Goal: Information Seeking & Learning: Learn about a topic

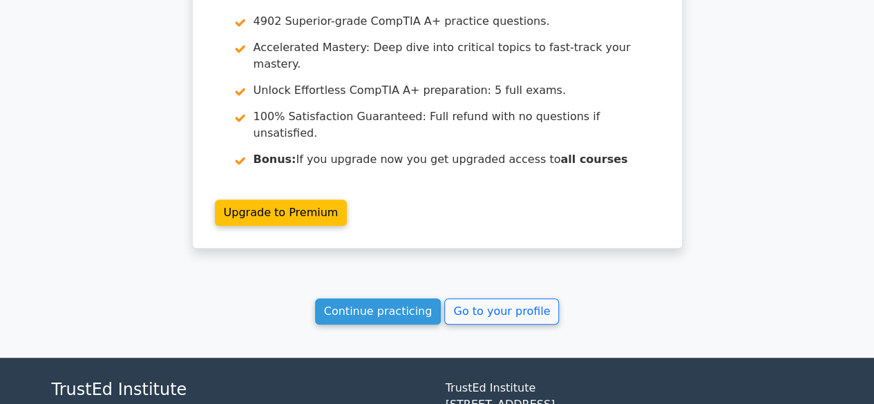
scroll to position [5503, 0]
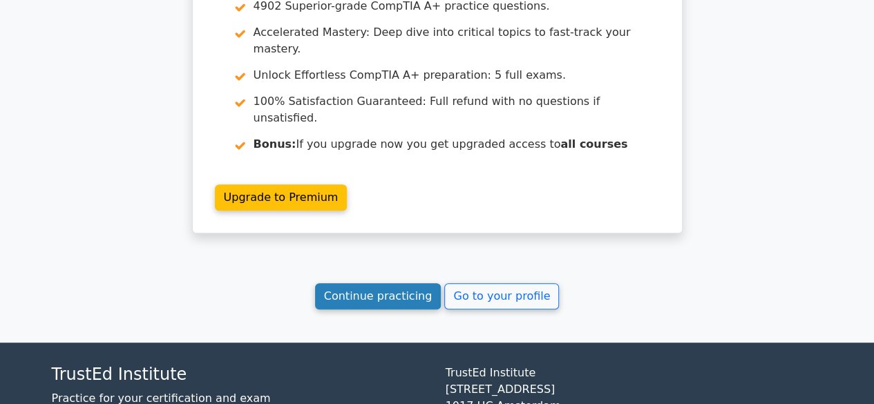
click at [365, 283] on link "Continue practicing" at bounding box center [378, 296] width 126 height 26
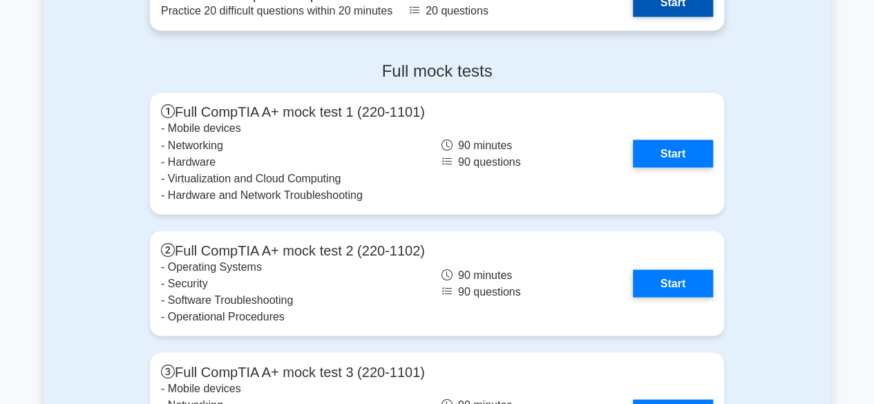
scroll to position [3801, 0]
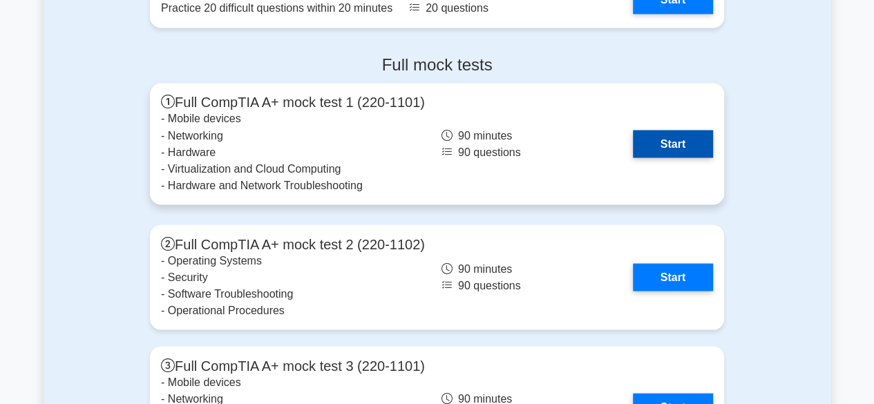
click at [665, 151] on link "Start" at bounding box center [673, 144] width 80 height 28
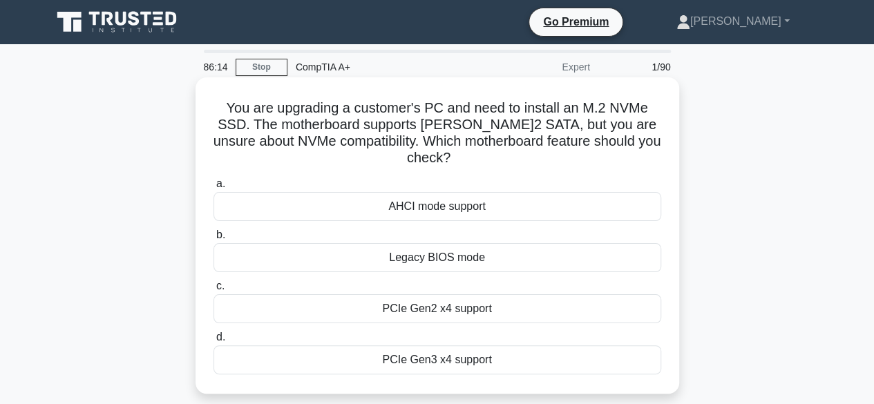
click at [424, 297] on div "PCIe Gen2 x4 support" at bounding box center [438, 308] width 448 height 29
click at [214, 291] on input "c. PCIe Gen2 x4 support" at bounding box center [214, 286] width 0 height 9
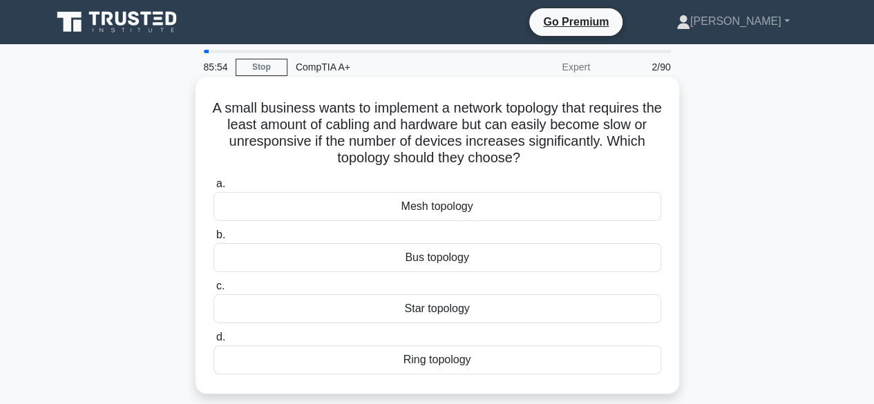
click at [412, 202] on div "Mesh topology" at bounding box center [438, 206] width 448 height 29
click at [214, 189] on input "a. Mesh topology" at bounding box center [214, 184] width 0 height 9
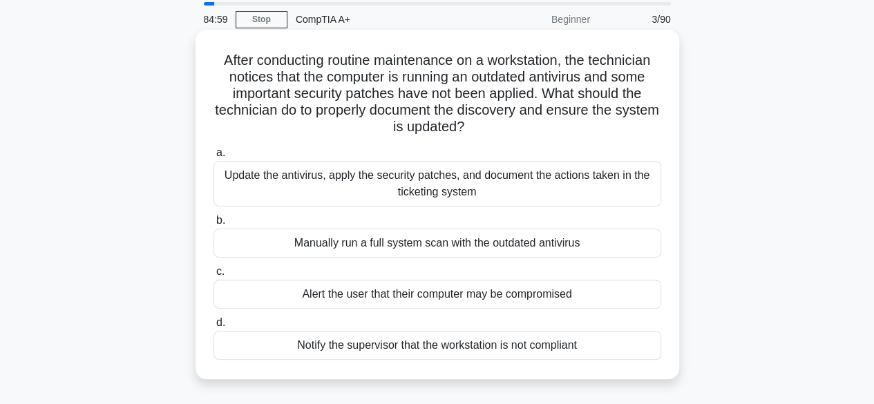
scroll to position [69, 0]
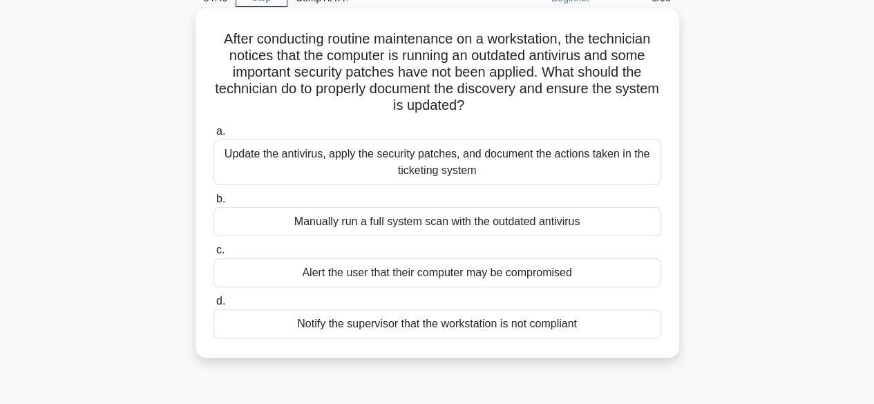
click at [299, 153] on div "Update the antivirus, apply the security patches, and document the actions take…" at bounding box center [438, 163] width 448 height 46
click at [214, 136] on input "a. Update the antivirus, apply the security patches, and document the actions t…" at bounding box center [214, 131] width 0 height 9
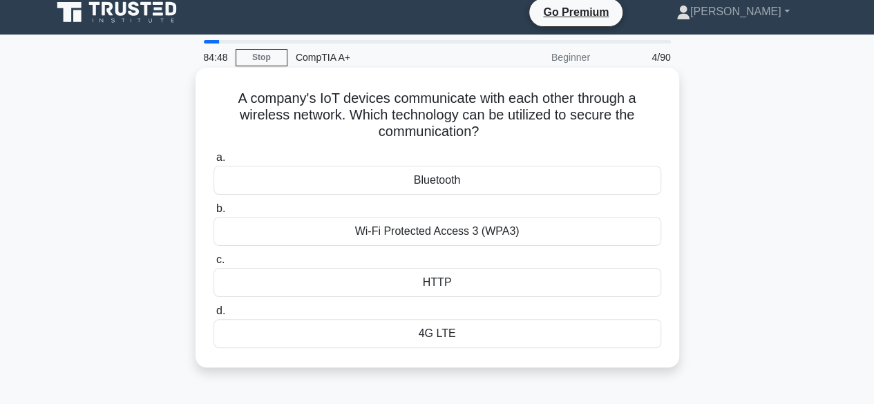
scroll to position [0, 0]
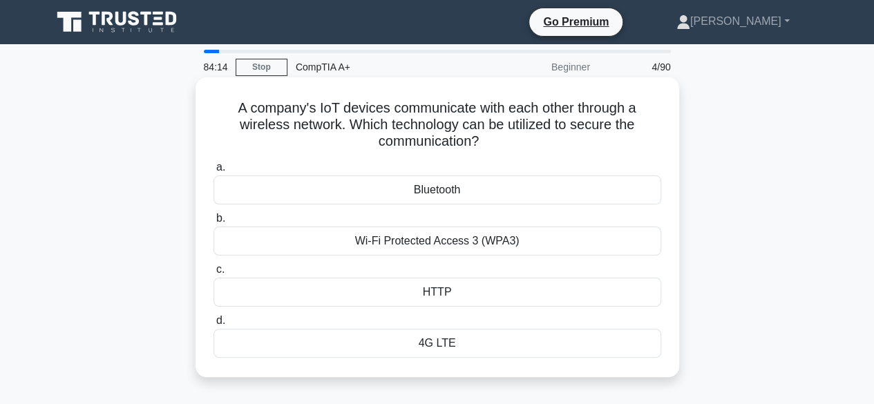
click at [409, 249] on div "Wi-Fi Protected Access 3 (WPA3)" at bounding box center [438, 241] width 448 height 29
click at [214, 223] on input "b. Wi-Fi Protected Access 3 (WPA3)" at bounding box center [214, 218] width 0 height 9
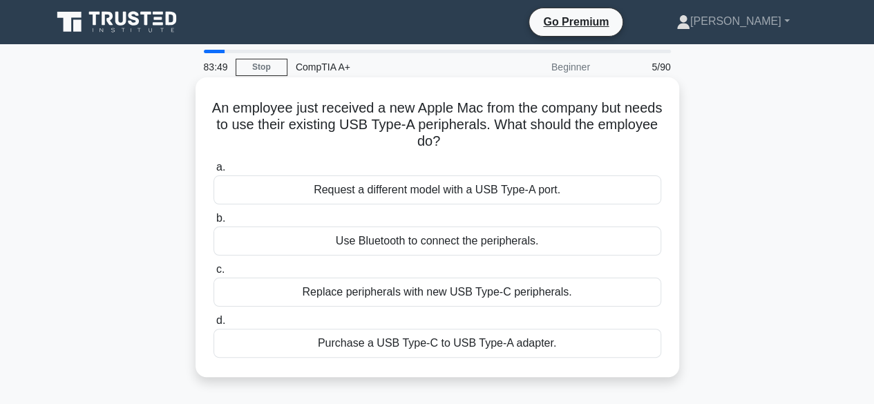
click at [421, 335] on div "Purchase a USB Type-C to USB Type-A adapter." at bounding box center [438, 343] width 448 height 29
click at [214, 326] on input "d. Purchase a USB Type-C to USB Type-A adapter." at bounding box center [214, 321] width 0 height 9
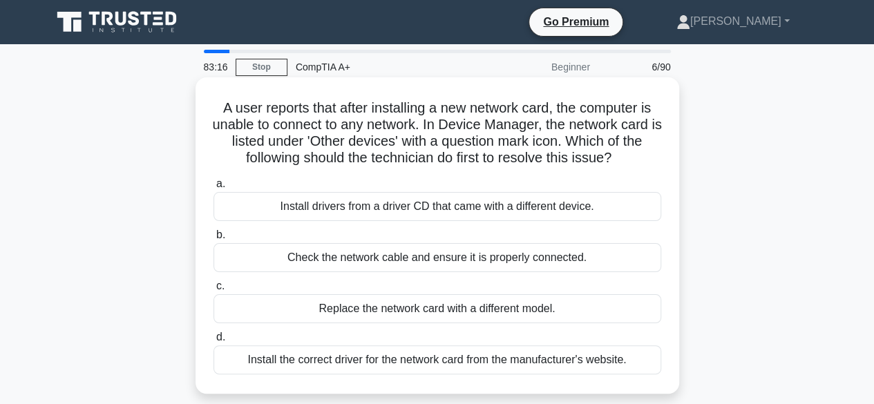
click at [345, 262] on div "Check the network cable and ensure it is properly connected." at bounding box center [438, 257] width 448 height 29
click at [214, 240] on input "b. Check the network cable and ensure it is properly connected." at bounding box center [214, 235] width 0 height 9
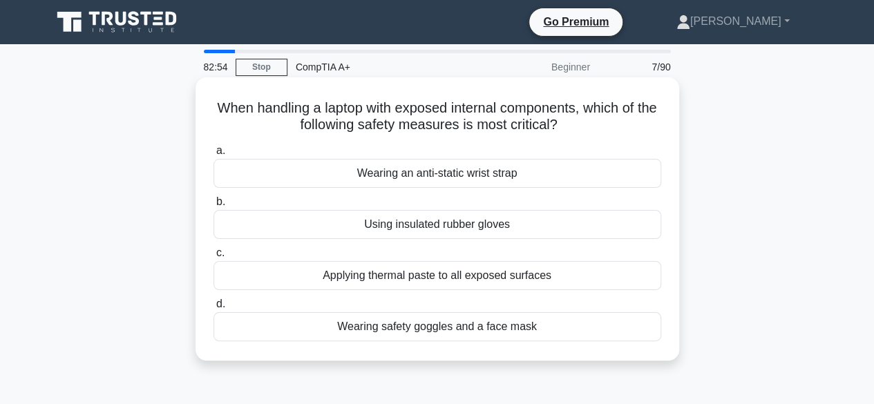
click at [405, 175] on div "Wearing an anti-static wrist strap" at bounding box center [438, 173] width 448 height 29
click at [214, 156] on input "a. Wearing an anti-static wrist strap" at bounding box center [214, 151] width 0 height 9
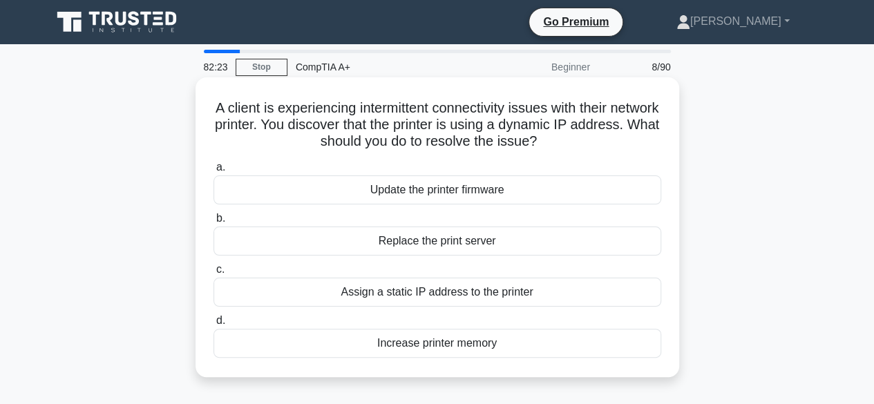
click at [434, 298] on div "Assign a static IP address to the printer" at bounding box center [438, 292] width 448 height 29
click at [214, 274] on input "c. Assign a static IP address to the printer" at bounding box center [214, 269] width 0 height 9
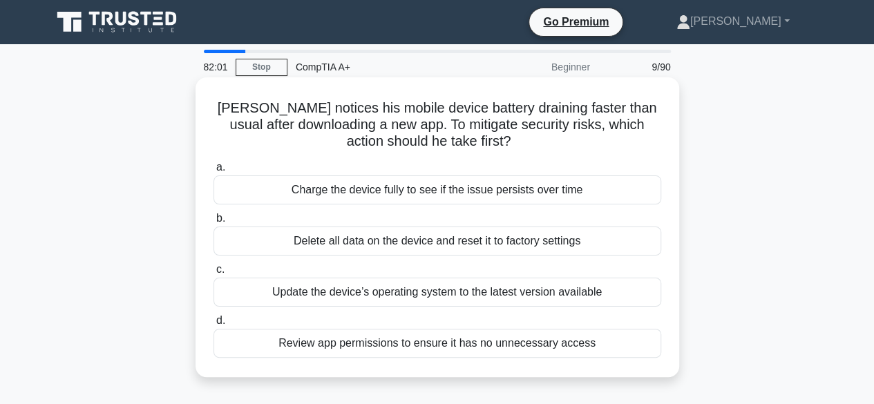
click at [372, 344] on div "Review app permissions to ensure it has no unnecessary access" at bounding box center [438, 343] width 448 height 29
click at [214, 326] on input "d. Review app permissions to ensure it has no unnecessary access" at bounding box center [214, 321] width 0 height 9
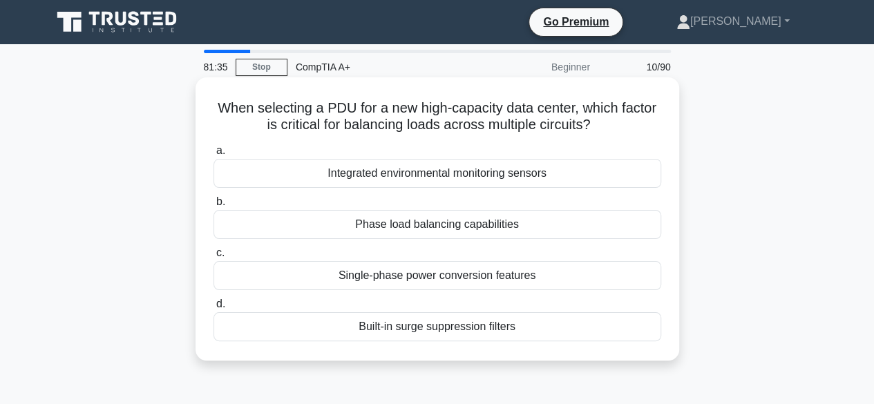
click at [401, 230] on div "Phase load balancing capabilities" at bounding box center [438, 224] width 448 height 29
click at [214, 207] on input "b. Phase load balancing capabilities" at bounding box center [214, 202] width 0 height 9
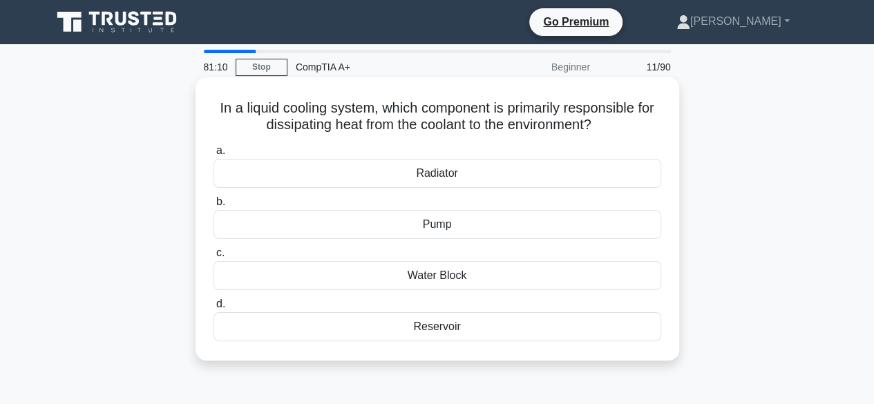
click at [426, 173] on div "Radiator" at bounding box center [438, 173] width 448 height 29
click at [214, 156] on input "a. Radiator" at bounding box center [214, 151] width 0 height 9
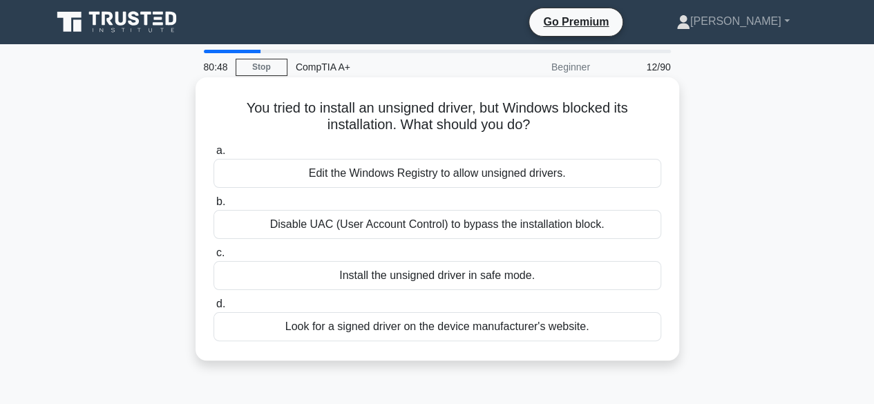
click at [403, 223] on div "Disable UAC (User Account Control) to bypass the installation block." at bounding box center [438, 224] width 448 height 29
click at [214, 207] on input "b. Disable UAC (User Account Control) to bypass the installation block." at bounding box center [214, 202] width 0 height 9
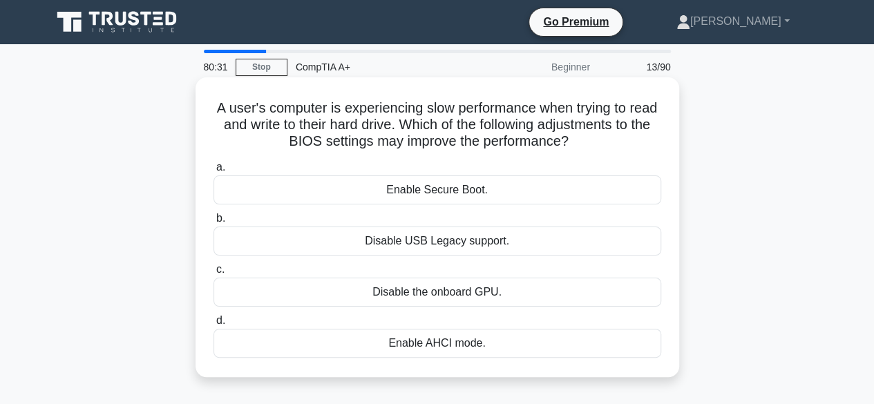
click at [372, 193] on div "Enable Secure Boot." at bounding box center [438, 190] width 448 height 29
click at [214, 172] on input "a. Enable Secure Boot." at bounding box center [214, 167] width 0 height 9
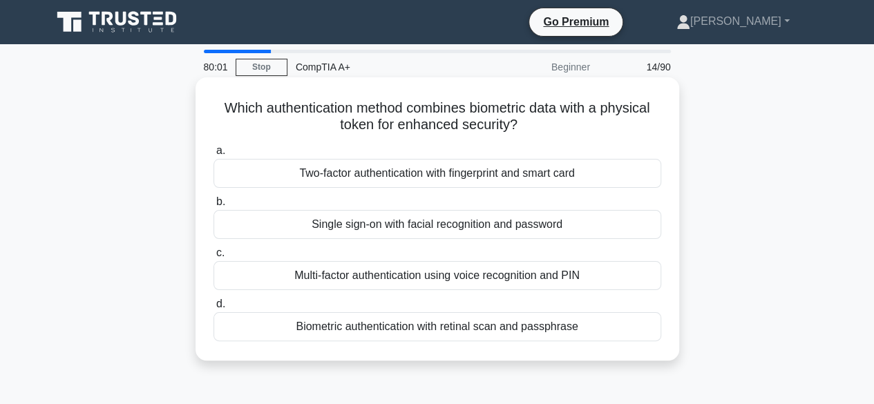
click at [286, 330] on div "Biometric authentication with retinal scan and passphrase" at bounding box center [438, 326] width 448 height 29
click at [214, 309] on input "d. Biometric authentication with retinal scan and passphrase" at bounding box center [214, 304] width 0 height 9
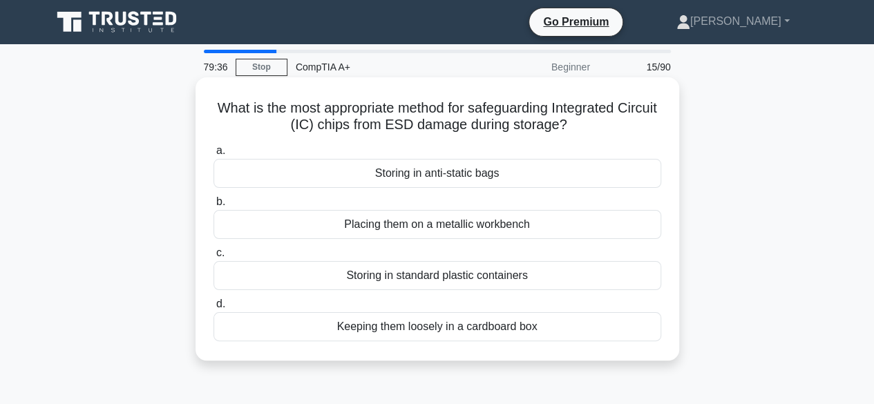
click at [387, 176] on div "Storing in anti-static bags" at bounding box center [438, 173] width 448 height 29
click at [214, 156] on input "a. Storing in anti-static bags" at bounding box center [214, 151] width 0 height 9
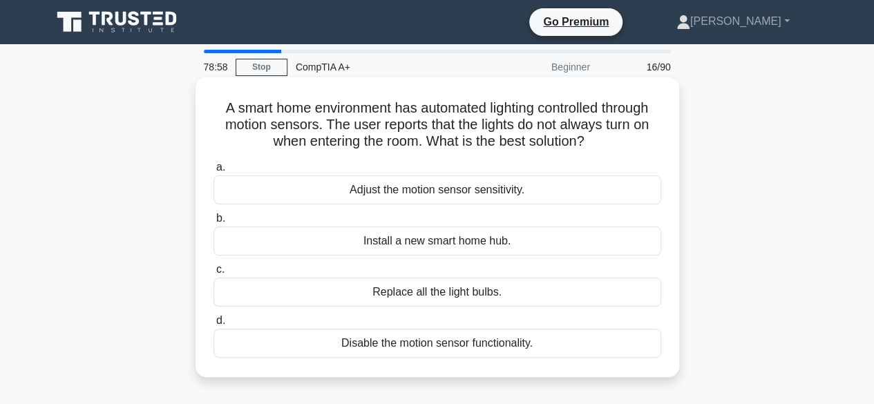
click at [376, 191] on div "Adjust the motion sensor sensitivity." at bounding box center [438, 190] width 448 height 29
click at [214, 172] on input "a. Adjust the motion sensor sensitivity." at bounding box center [214, 167] width 0 height 9
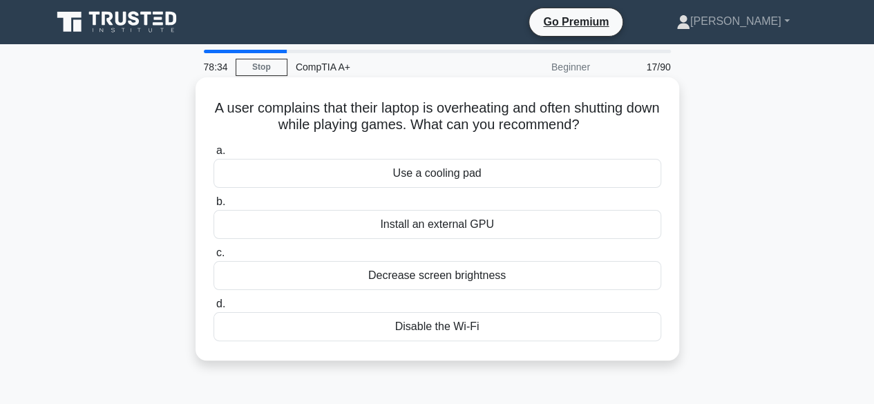
click at [389, 167] on div "Use a cooling pad" at bounding box center [438, 173] width 448 height 29
click at [214, 156] on input "a. Use a cooling pad" at bounding box center [214, 151] width 0 height 9
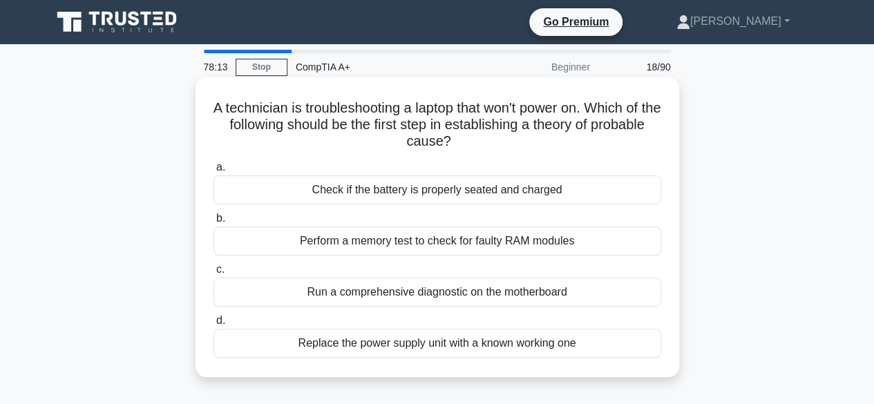
click at [375, 191] on div "Check if the battery is properly seated and charged" at bounding box center [438, 190] width 448 height 29
click at [214, 172] on input "a. Check if the battery is properly seated and charged" at bounding box center [214, 167] width 0 height 9
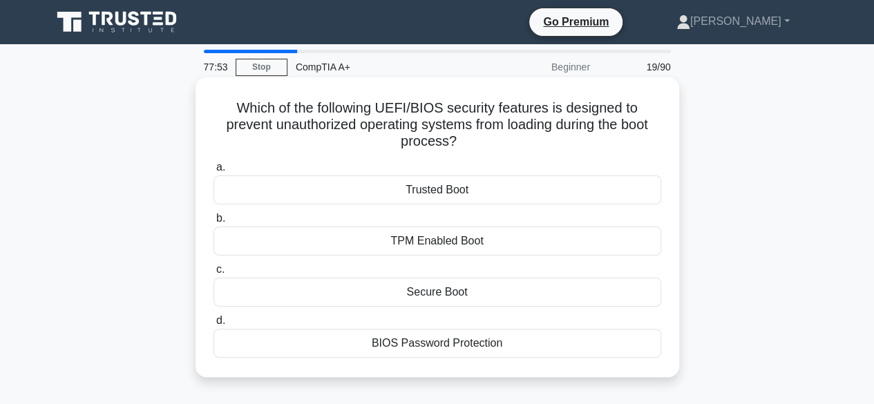
click at [386, 244] on div "TPM Enabled Boot" at bounding box center [438, 241] width 448 height 29
click at [214, 223] on input "b. TPM Enabled Boot" at bounding box center [214, 218] width 0 height 9
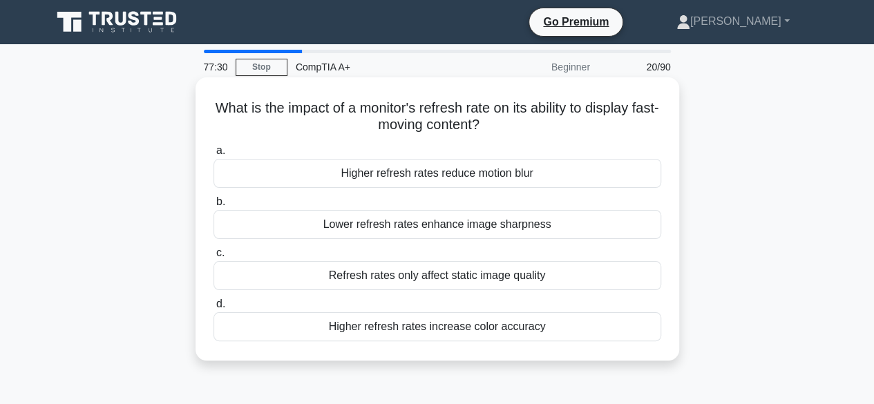
click at [372, 175] on div "Higher refresh rates reduce motion blur" at bounding box center [438, 173] width 448 height 29
click at [214, 156] on input "a. Higher refresh rates reduce motion blur" at bounding box center [214, 151] width 0 height 9
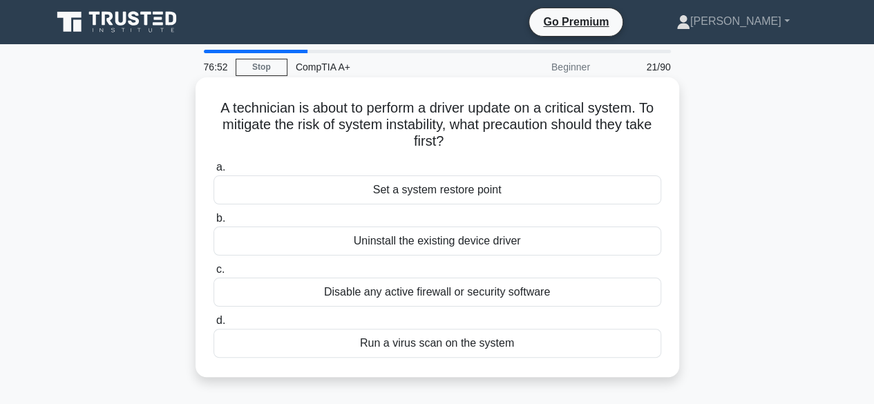
click at [378, 194] on div "Set a system restore point" at bounding box center [438, 190] width 448 height 29
click at [214, 172] on input "a. Set a system restore point" at bounding box center [214, 167] width 0 height 9
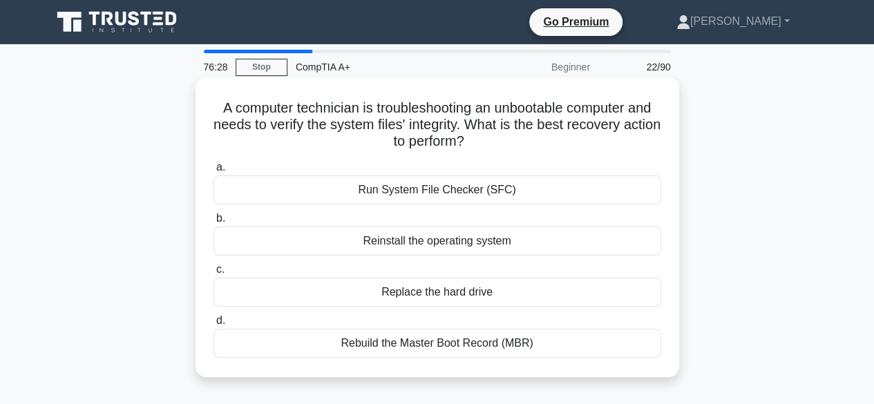
click at [377, 341] on div "Rebuild the Master Boot Record (MBR)" at bounding box center [438, 343] width 448 height 29
click at [214, 326] on input "d. Rebuild the Master Boot Record (MBR)" at bounding box center [214, 321] width 0 height 9
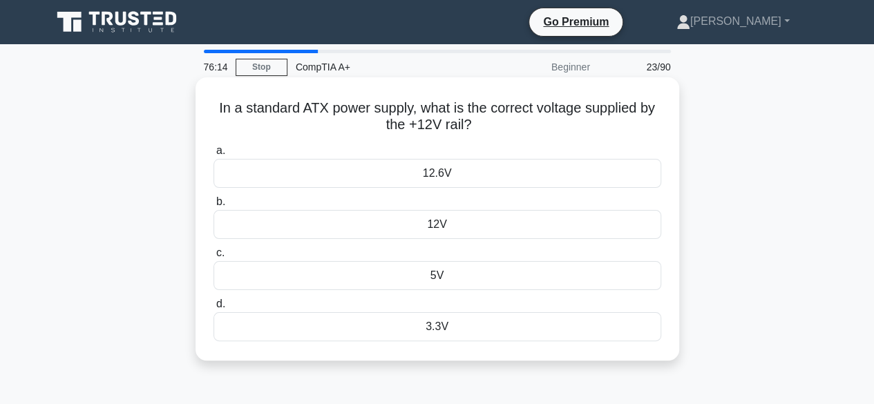
click at [429, 232] on div "12V" at bounding box center [438, 224] width 448 height 29
click at [214, 207] on input "b. 12V" at bounding box center [214, 202] width 0 height 9
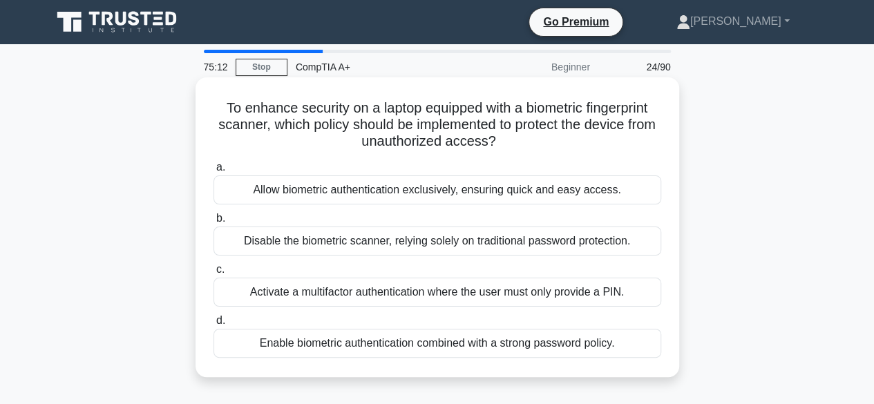
click at [344, 348] on div "Enable biometric authentication combined with a strong password policy." at bounding box center [438, 343] width 448 height 29
click at [214, 326] on input "d. Enable biometric authentication combined with a strong password policy." at bounding box center [214, 321] width 0 height 9
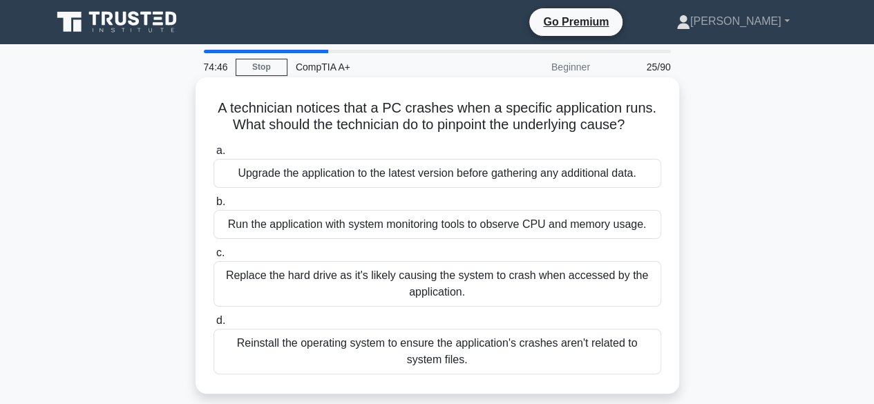
click at [332, 175] on div "Upgrade the application to the latest version before gathering any additional d…" at bounding box center [438, 173] width 448 height 29
click at [214, 156] on input "a. Upgrade the application to the latest version before gathering any additiona…" at bounding box center [214, 151] width 0 height 9
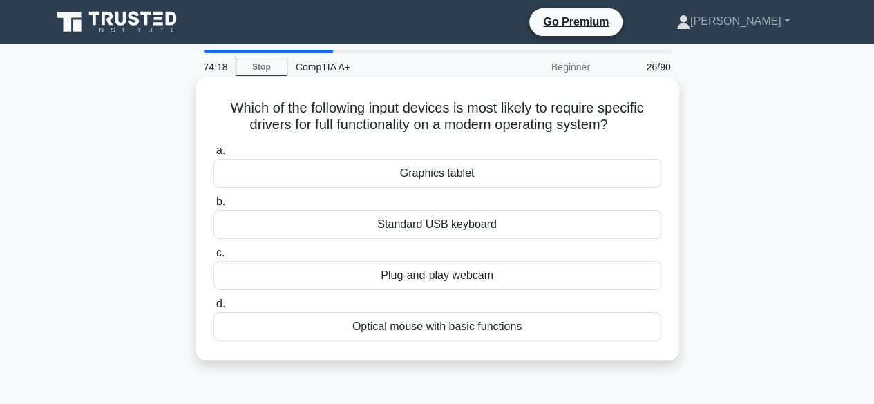
click at [415, 277] on div "Plug-and-play webcam" at bounding box center [438, 275] width 448 height 29
click at [214, 258] on input "c. Plug-and-play webcam" at bounding box center [214, 253] width 0 height 9
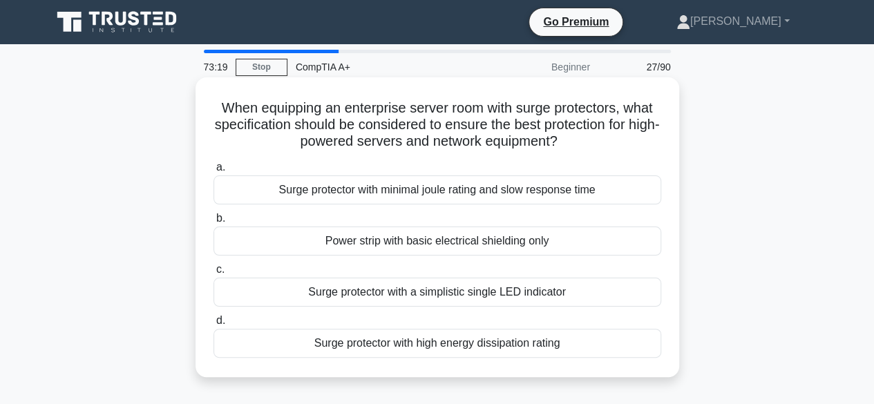
click at [384, 296] on div "Surge protector with a simplistic single LED indicator" at bounding box center [438, 292] width 448 height 29
click at [214, 274] on input "c. Surge protector with a simplistic single LED indicator" at bounding box center [214, 269] width 0 height 9
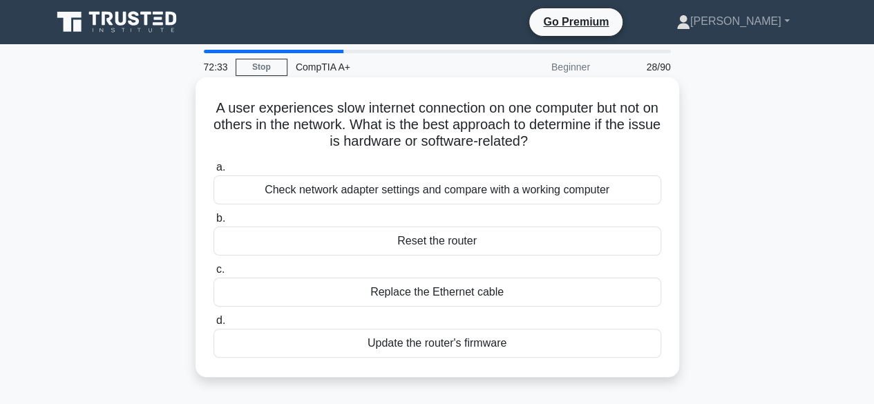
click at [293, 183] on div "Check network adapter settings and compare with a working computer" at bounding box center [438, 190] width 448 height 29
click at [214, 172] on input "a. Check network adapter settings and compare with a working computer" at bounding box center [214, 167] width 0 height 9
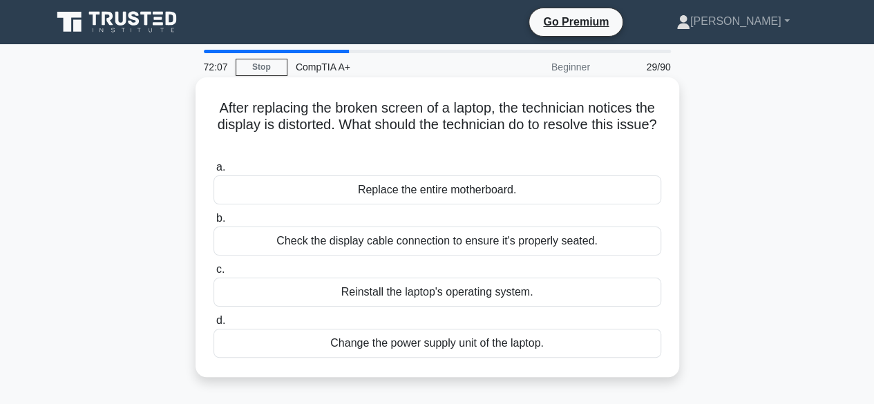
click at [305, 237] on div "Check the display cable connection to ensure it's properly seated." at bounding box center [438, 241] width 448 height 29
click at [214, 223] on input "b. Check the display cable connection to ensure it's properly seated." at bounding box center [214, 218] width 0 height 9
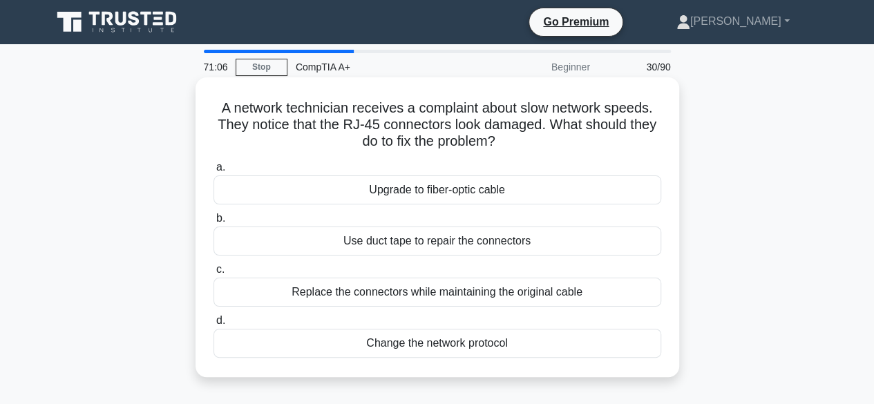
click at [435, 292] on div "Replace the connectors while maintaining the original cable" at bounding box center [438, 292] width 448 height 29
click at [349, 294] on div "Replace the connectors while maintaining the original cable" at bounding box center [438, 292] width 448 height 29
click at [214, 274] on input "c. Replace the connectors while maintaining the original cable" at bounding box center [214, 269] width 0 height 9
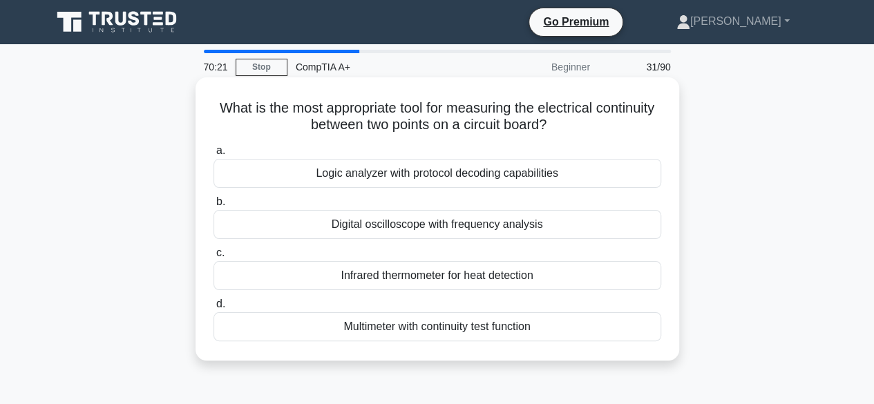
click at [356, 168] on div "Logic analyzer with protocol decoding capabilities" at bounding box center [438, 173] width 448 height 29
click at [214, 156] on input "a. Logic analyzer with protocol decoding capabilities" at bounding box center [214, 151] width 0 height 9
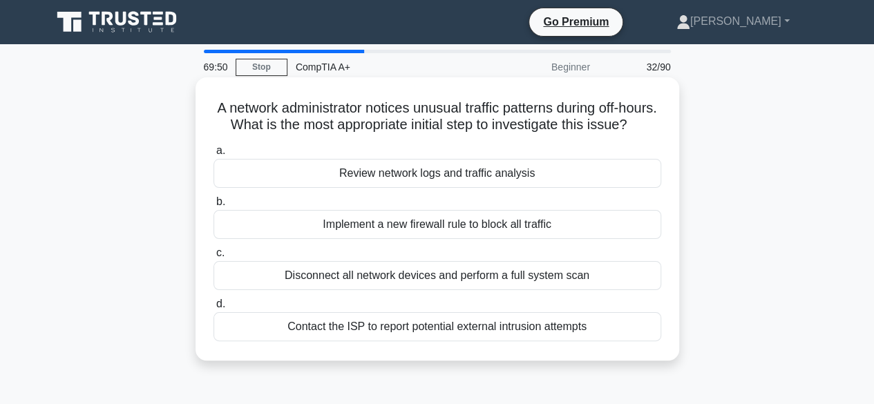
click at [339, 188] on div "Review network logs and traffic analysis" at bounding box center [438, 173] width 448 height 29
click at [214, 156] on input "a. Review network logs and traffic analysis" at bounding box center [214, 151] width 0 height 9
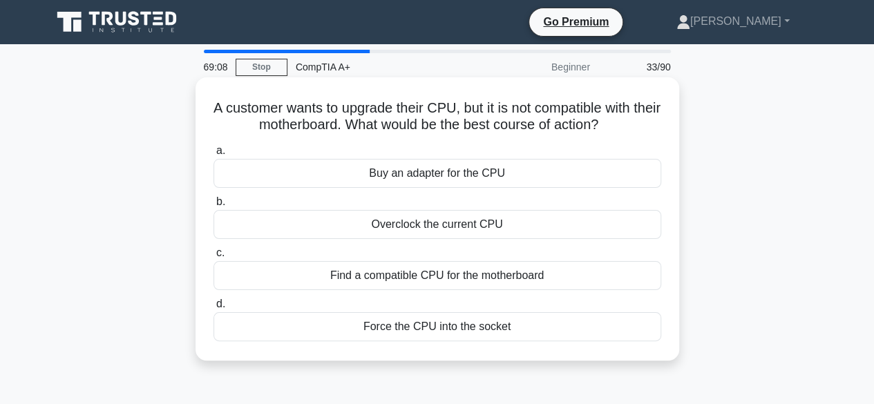
click at [349, 276] on div "Find a compatible CPU for the motherboard" at bounding box center [438, 275] width 448 height 29
click at [214, 258] on input "c. Find a compatible CPU for the motherboard" at bounding box center [214, 253] width 0 height 9
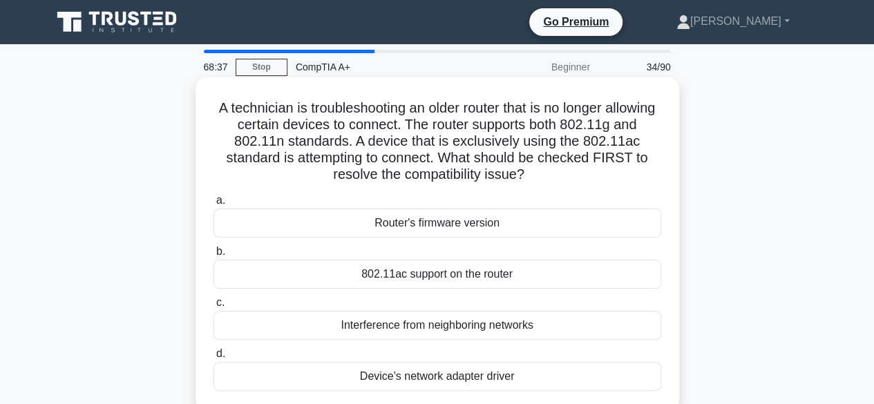
click at [362, 280] on div "802.11ac support on the router" at bounding box center [438, 274] width 448 height 29
click at [214, 256] on input "b. 802.11ac support on the router" at bounding box center [214, 251] width 0 height 9
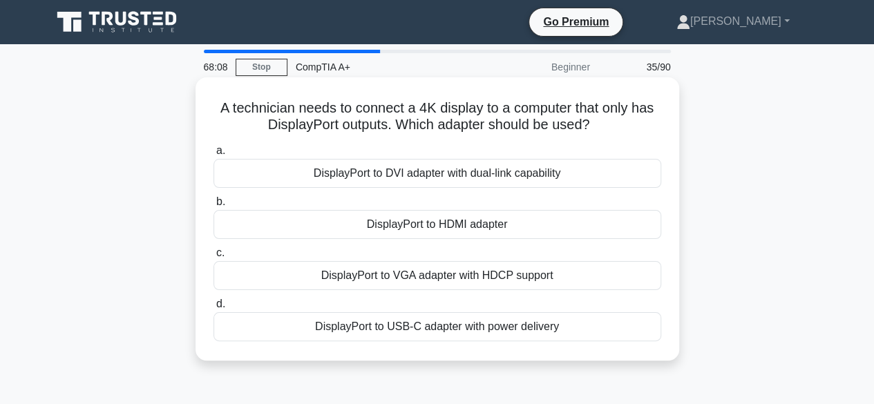
click at [406, 222] on div "DisplayPort to HDMI adapter" at bounding box center [438, 224] width 448 height 29
click at [214, 207] on input "b. DisplayPort to HDMI adapter" at bounding box center [214, 202] width 0 height 9
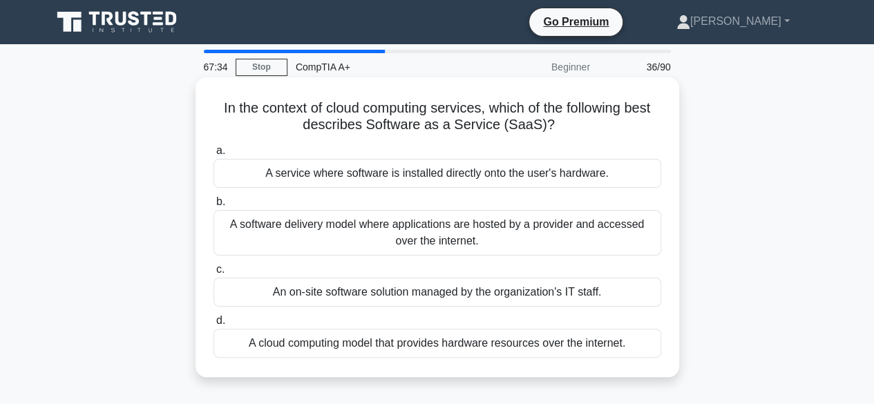
click at [312, 235] on div "A software delivery model where applications are hosted by a provider and acces…" at bounding box center [438, 233] width 448 height 46
click at [214, 207] on input "b. A software delivery model where applications are hosted by a provider and ac…" at bounding box center [214, 202] width 0 height 9
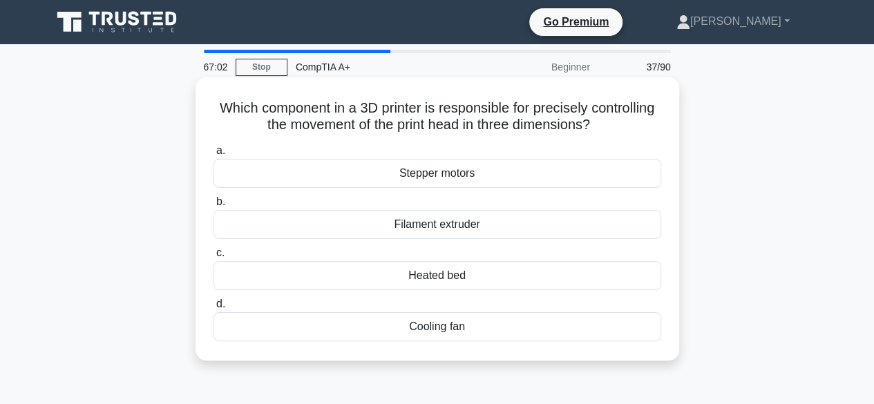
click at [418, 228] on div "Filament extruder" at bounding box center [438, 224] width 448 height 29
click at [214, 207] on input "b. Filament extruder" at bounding box center [214, 202] width 0 height 9
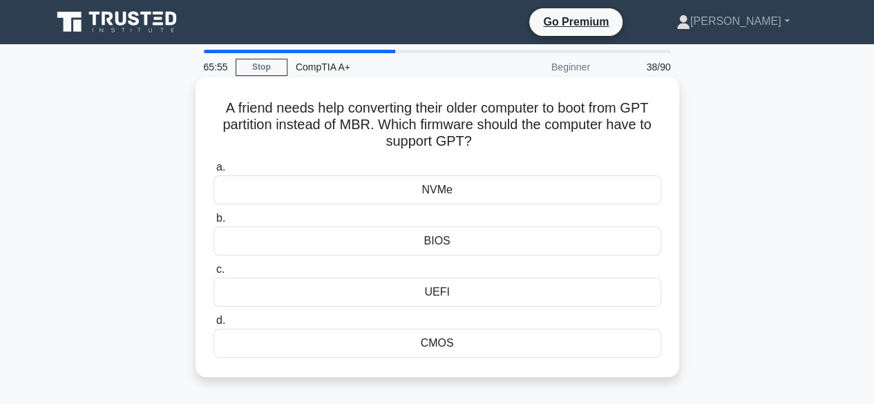
click at [412, 189] on div "NVMe" at bounding box center [438, 190] width 448 height 29
click at [214, 172] on input "a. NVMe" at bounding box center [214, 167] width 0 height 9
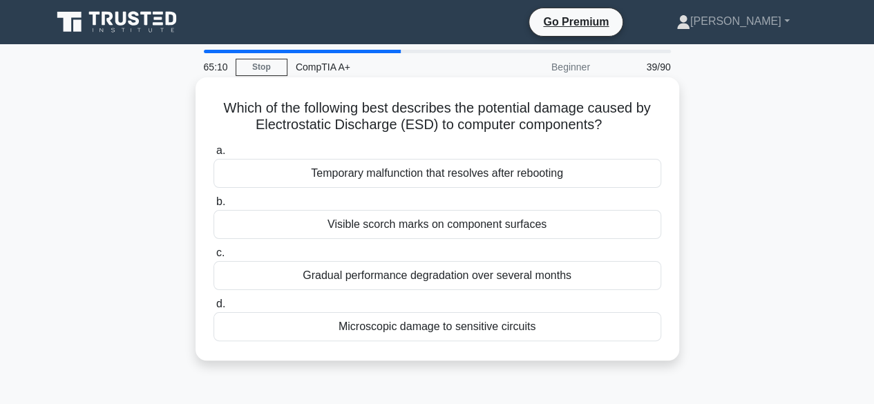
click at [359, 167] on div "Temporary malfunction that resolves after rebooting" at bounding box center [438, 173] width 448 height 29
click at [214, 156] on input "a. Temporary malfunction that resolves after rebooting" at bounding box center [214, 151] width 0 height 9
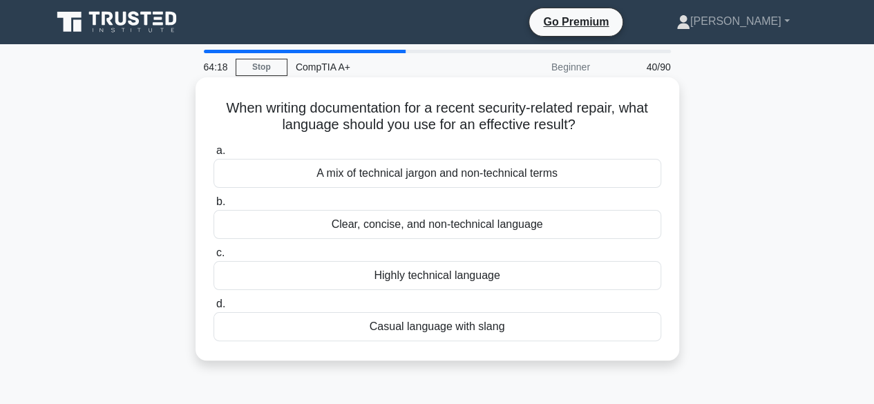
click at [406, 276] on div "Highly technical language" at bounding box center [438, 275] width 448 height 29
click at [214, 258] on input "c. Highly technical language" at bounding box center [214, 253] width 0 height 9
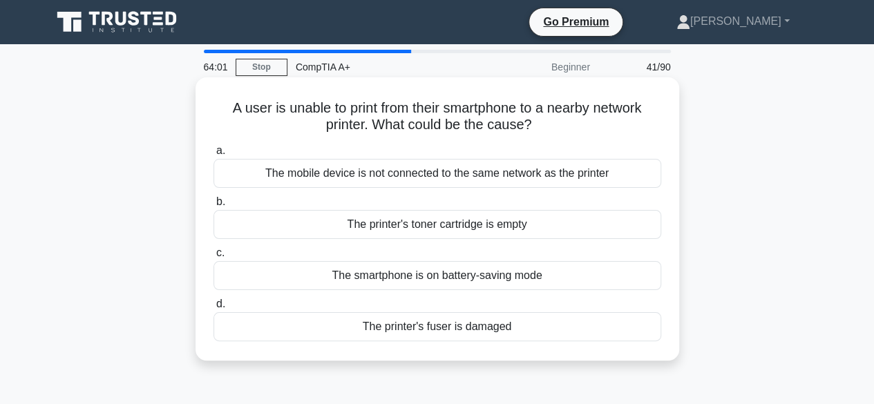
click at [301, 178] on div "The mobile device is not connected to the same network as the printer" at bounding box center [438, 173] width 448 height 29
click at [214, 156] on input "a. The mobile device is not connected to the same network as the printer" at bounding box center [214, 151] width 0 height 9
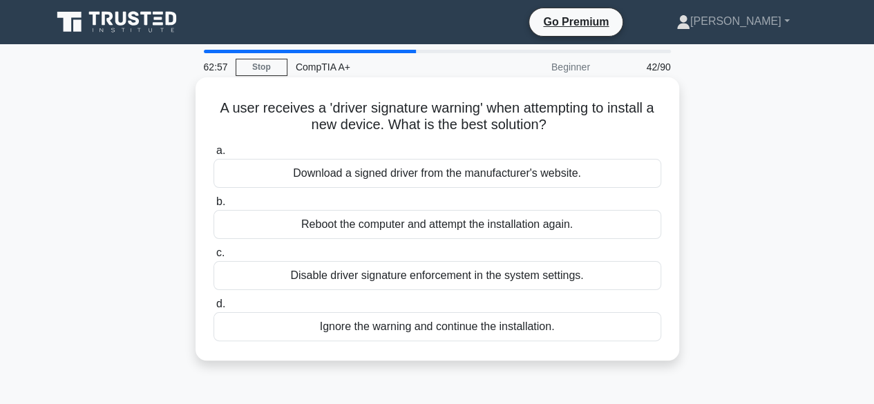
click at [520, 328] on div "Ignore the warning and continue the installation." at bounding box center [438, 326] width 448 height 29
click at [214, 309] on input "d. Ignore the warning and continue the installation." at bounding box center [214, 304] width 0 height 9
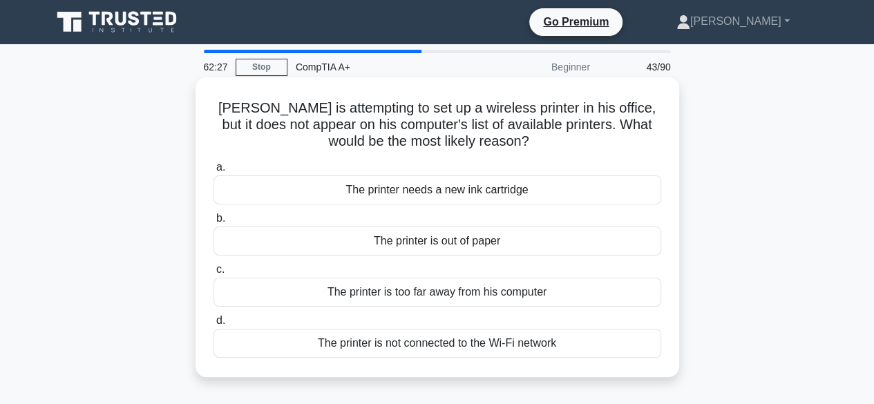
click at [424, 342] on div "The printer is not connected to the Wi-Fi network" at bounding box center [438, 343] width 448 height 29
click at [214, 326] on input "d. The printer is not connected to the Wi-Fi network" at bounding box center [214, 321] width 0 height 9
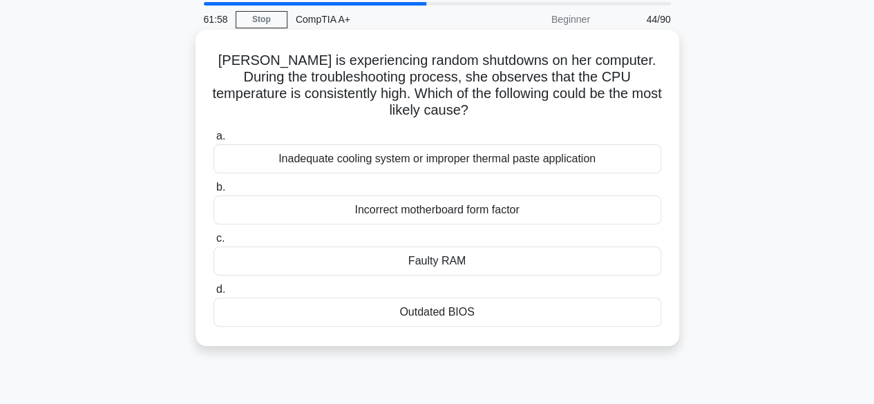
scroll to position [138, 0]
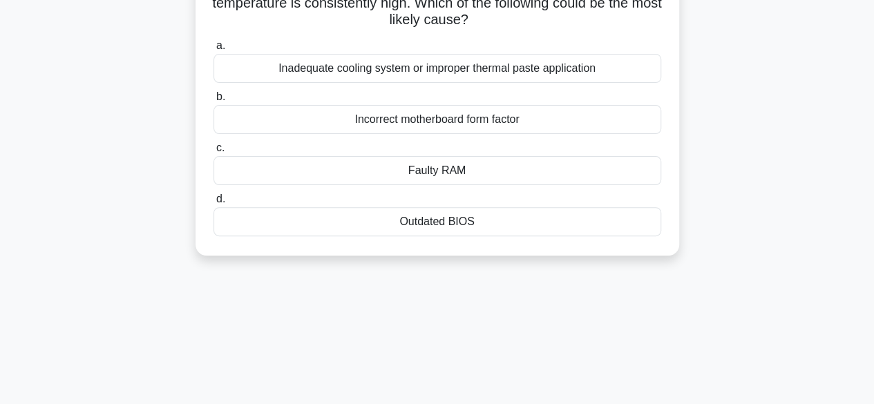
click at [297, 70] on div "Inadequate cooling system or improper thermal paste application" at bounding box center [438, 68] width 448 height 29
click at [214, 50] on input "a. Inadequate cooling system or improper thermal paste application" at bounding box center [214, 45] width 0 height 9
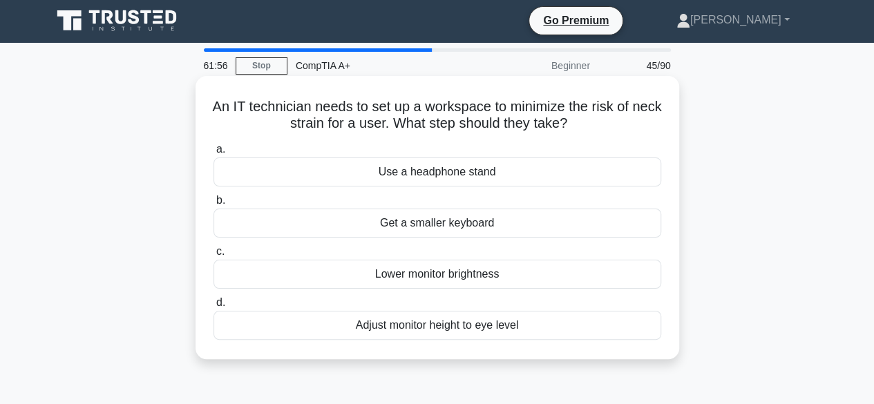
scroll to position [0, 0]
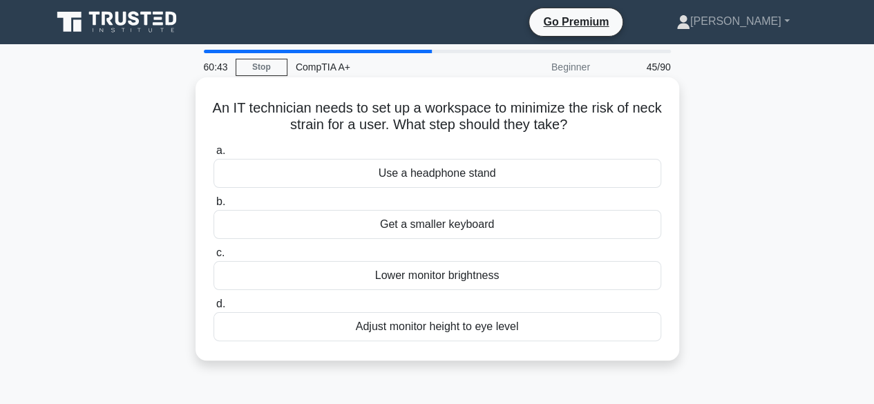
click at [405, 327] on div "Adjust monitor height to eye level" at bounding box center [438, 326] width 448 height 29
click at [214, 309] on input "d. Adjust monitor height to eye level" at bounding box center [214, 304] width 0 height 9
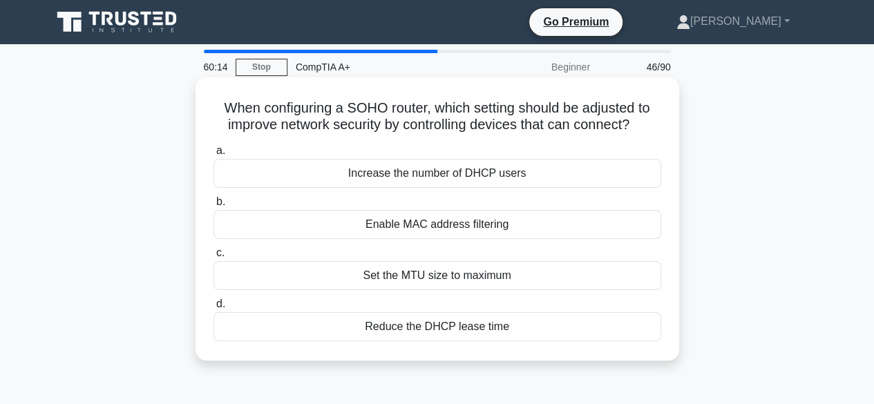
click at [366, 175] on div "Increase the number of DHCP users" at bounding box center [438, 173] width 448 height 29
click at [214, 156] on input "a. Increase the number of DHCP users" at bounding box center [214, 151] width 0 height 9
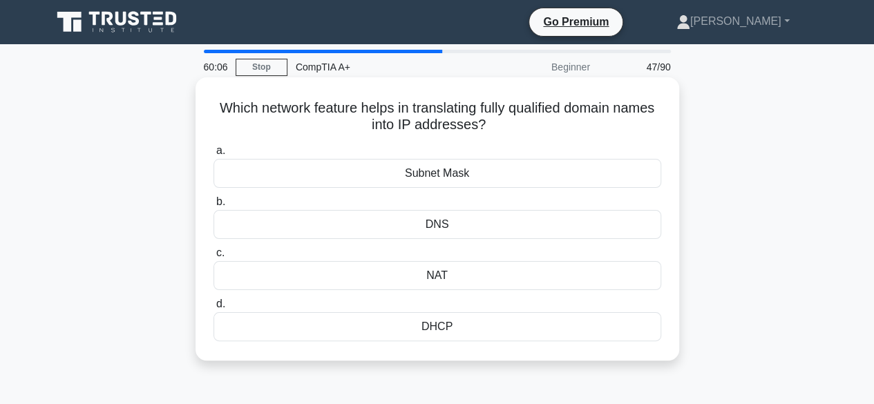
click at [448, 225] on div "DNS" at bounding box center [438, 224] width 448 height 29
click at [214, 207] on input "b. DNS" at bounding box center [214, 202] width 0 height 9
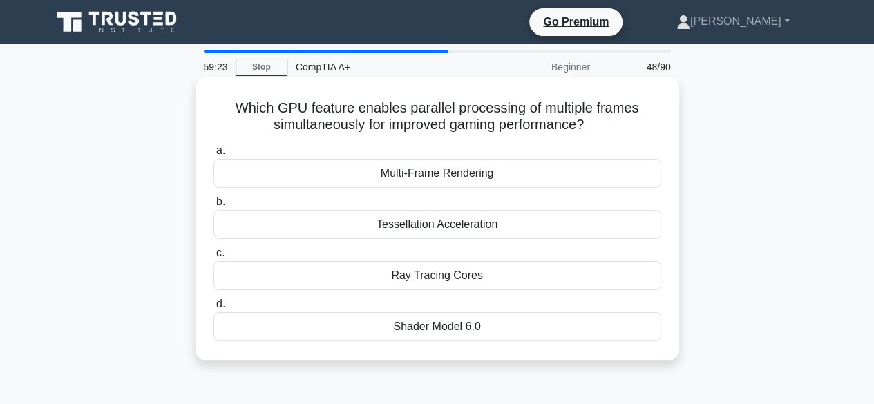
click at [415, 179] on div "Multi-Frame Rendering" at bounding box center [438, 173] width 448 height 29
click at [214, 156] on input "a. Multi-Frame Rendering" at bounding box center [214, 151] width 0 height 9
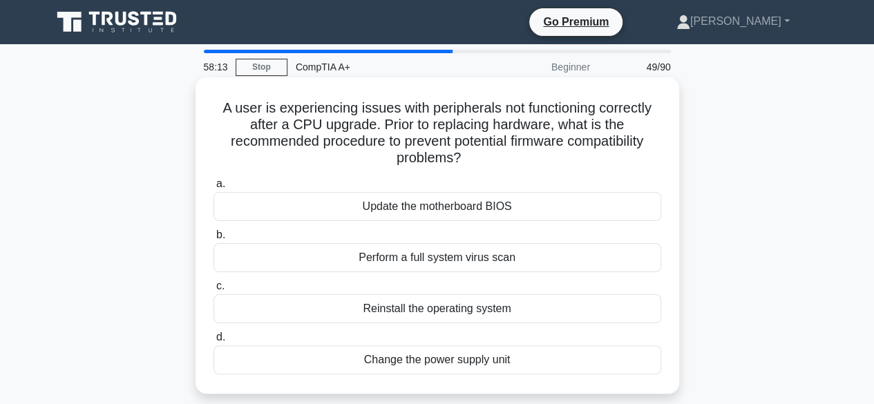
click at [427, 258] on div "Perform a full system virus scan" at bounding box center [438, 257] width 448 height 29
click at [214, 240] on input "b. Perform a full system virus scan" at bounding box center [214, 235] width 0 height 9
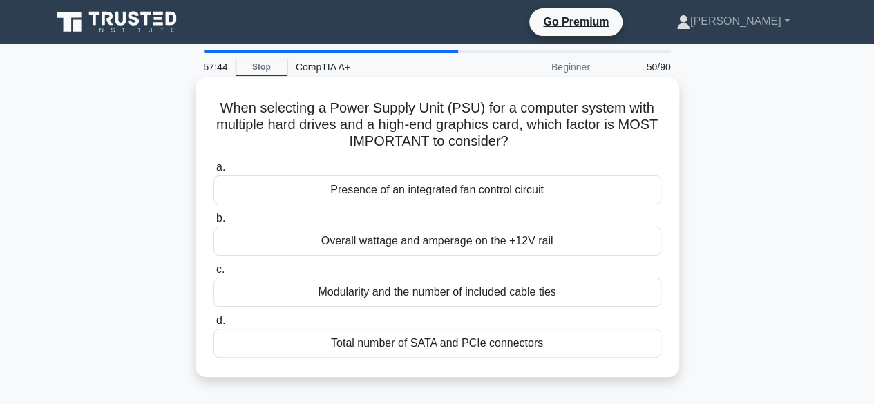
click at [399, 245] on div "Overall wattage and amperage on the +12V rail" at bounding box center [438, 241] width 448 height 29
click at [214, 223] on input "b. Overall wattage and amperage on the +12V rail" at bounding box center [214, 218] width 0 height 9
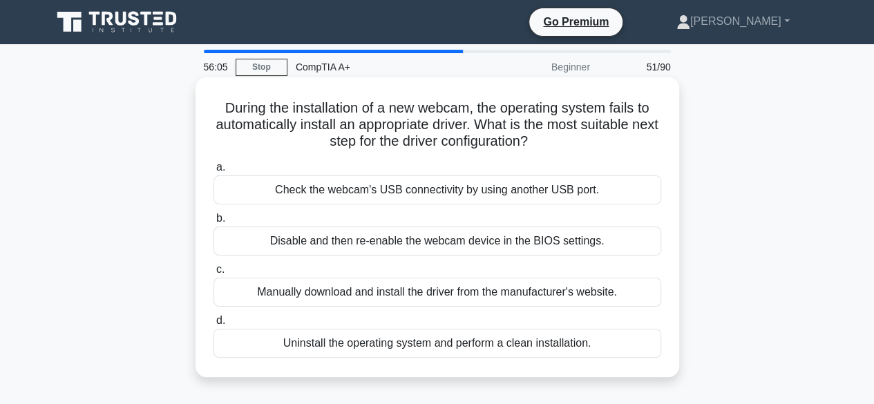
click at [416, 249] on div "Disable and then re-enable the webcam device in the BIOS settings." at bounding box center [438, 241] width 448 height 29
click at [214, 223] on input "b. Disable and then re-enable the webcam device in the BIOS settings." at bounding box center [214, 218] width 0 height 9
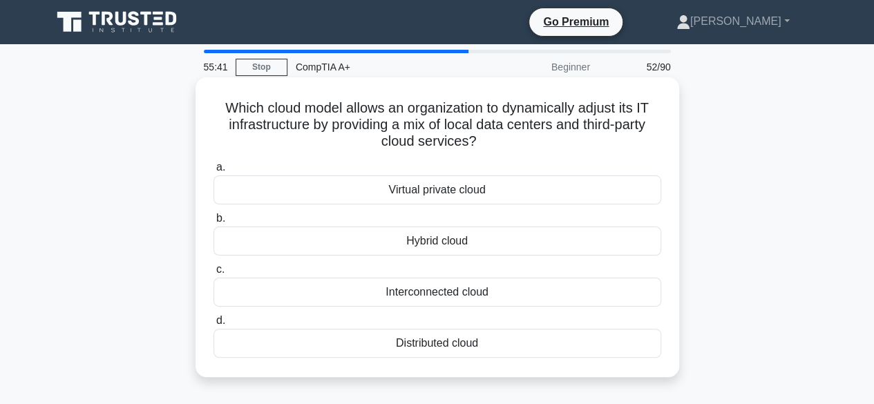
click at [411, 196] on div "Virtual private cloud" at bounding box center [438, 190] width 448 height 29
click at [214, 172] on input "a. Virtual private cloud" at bounding box center [214, 167] width 0 height 9
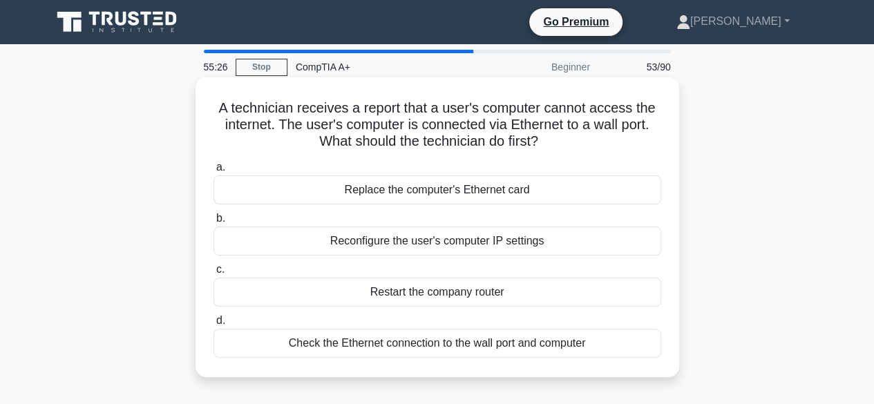
click at [461, 348] on div "Check the Ethernet connection to the wall port and computer" at bounding box center [438, 343] width 448 height 29
click at [214, 326] on input "d. Check the Ethernet connection to the wall port and computer" at bounding box center [214, 321] width 0 height 9
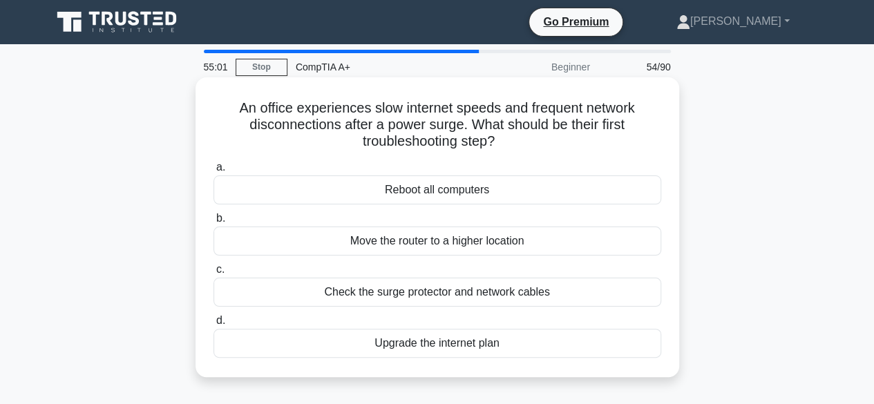
click at [471, 296] on div "Check the surge protector and network cables" at bounding box center [438, 292] width 448 height 29
click at [214, 274] on input "c. Check the surge protector and network cables" at bounding box center [214, 269] width 0 height 9
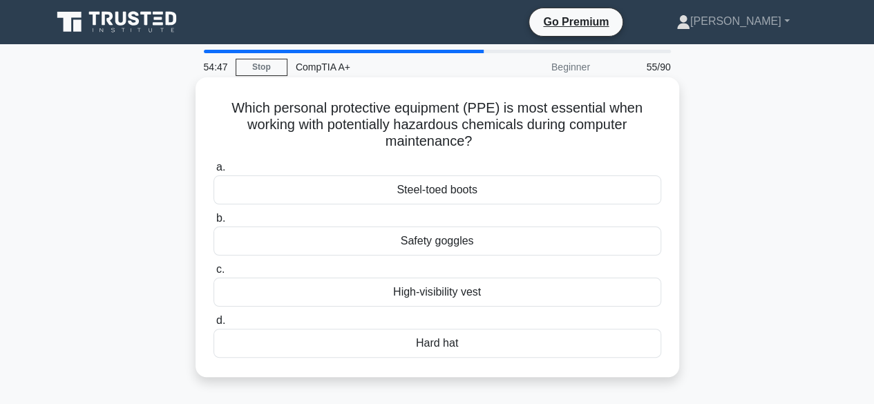
click at [443, 248] on div "Safety goggles" at bounding box center [438, 241] width 448 height 29
click at [214, 223] on input "b. Safety goggles" at bounding box center [214, 218] width 0 height 9
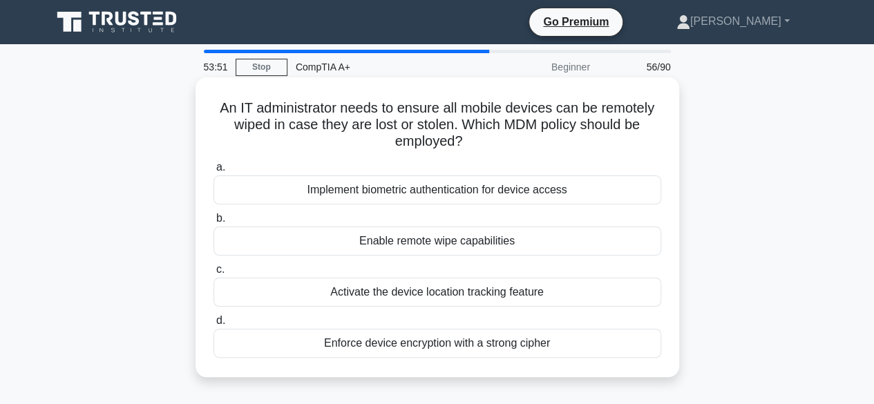
click at [449, 244] on div "Enable remote wipe capabilities" at bounding box center [438, 241] width 448 height 29
click at [214, 223] on input "b. Enable remote wipe capabilities" at bounding box center [214, 218] width 0 height 9
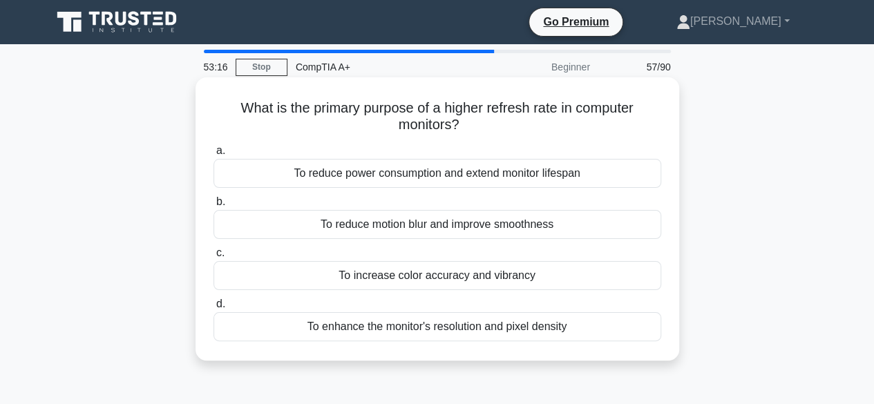
click at [385, 332] on div "To enhance the monitor's resolution and pixel density" at bounding box center [438, 326] width 448 height 29
click at [214, 309] on input "d. To enhance the monitor's resolution and pixel density" at bounding box center [214, 304] width 0 height 9
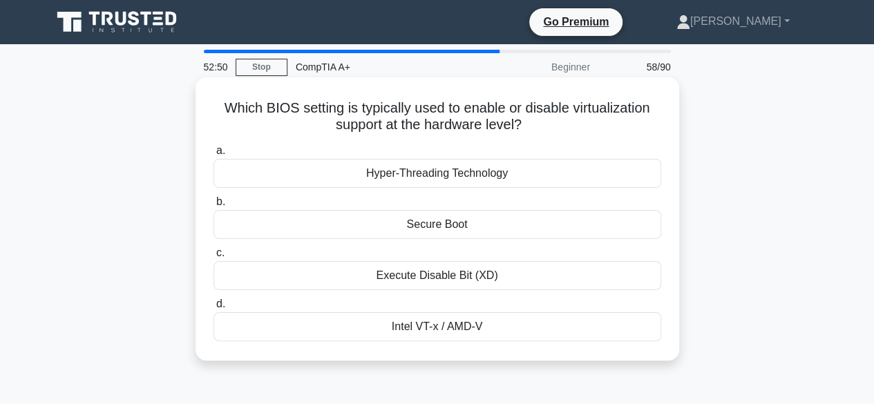
click at [399, 169] on div "Hyper-Threading Technology" at bounding box center [438, 173] width 448 height 29
click at [214, 156] on input "a. Hyper-Threading Technology" at bounding box center [214, 151] width 0 height 9
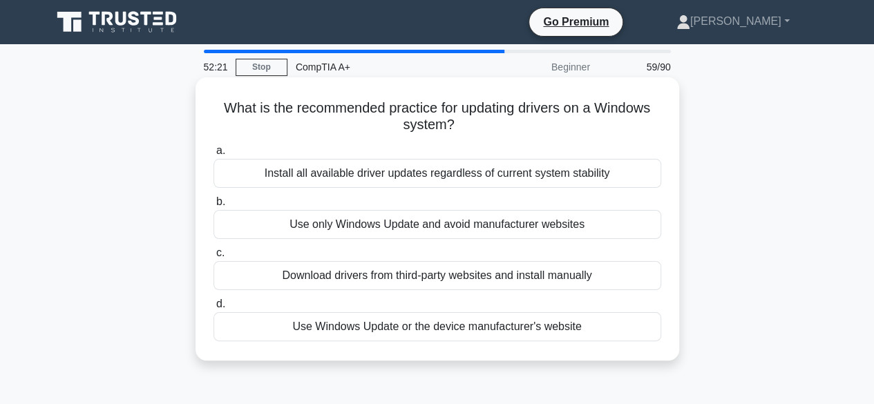
click at [375, 337] on div "Use Windows Update or the device manufacturer's website" at bounding box center [438, 326] width 448 height 29
click at [214, 309] on input "d. Use Windows Update or the device manufacturer's website" at bounding box center [214, 304] width 0 height 9
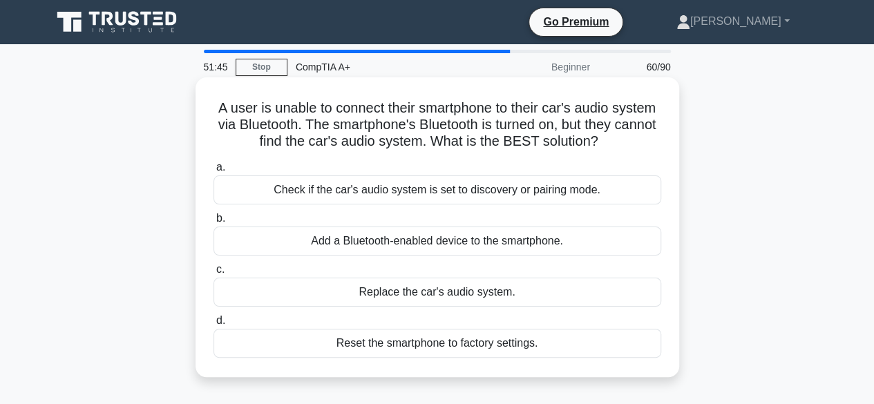
click at [387, 175] on label "a. Check if the car's audio system is set to discovery or pairing mode." at bounding box center [438, 182] width 448 height 46
click at [214, 172] on input "a. Check if the car's audio system is set to discovery or pairing mode." at bounding box center [214, 167] width 0 height 9
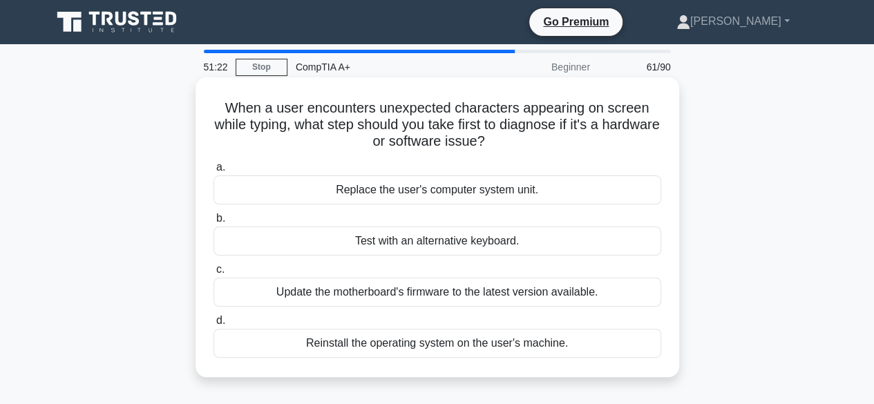
click at [417, 254] on div "Test with an alternative keyboard." at bounding box center [438, 241] width 448 height 29
click at [214, 223] on input "b. Test with an alternative keyboard." at bounding box center [214, 218] width 0 height 9
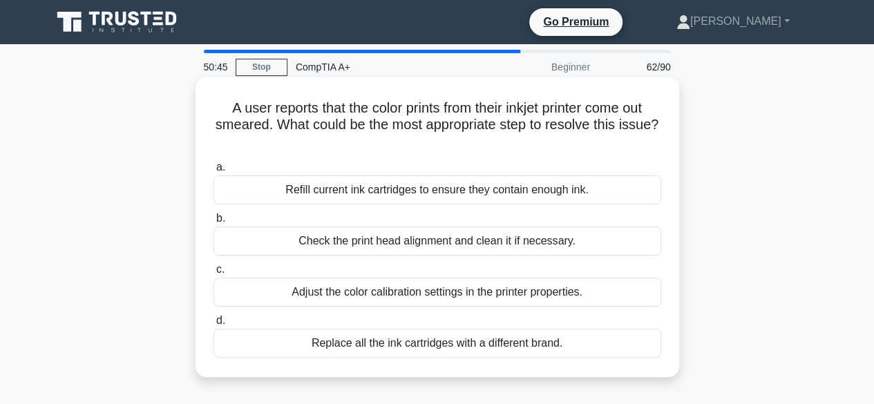
click at [460, 239] on div "Check the print head alignment and clean it if necessary." at bounding box center [438, 241] width 448 height 29
click at [214, 223] on input "b. Check the print head alignment and clean it if necessary." at bounding box center [214, 218] width 0 height 9
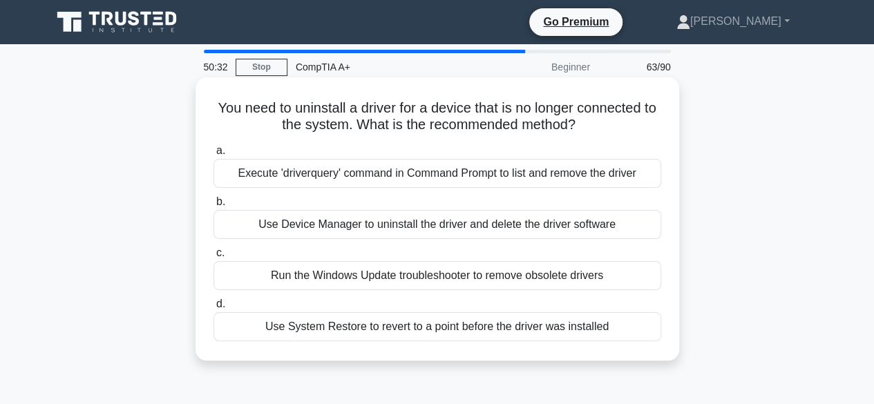
click at [452, 174] on div "Execute 'driverquery' command in Command Prompt to list and remove the driver" at bounding box center [438, 173] width 448 height 29
click at [214, 156] on input "a. Execute 'driverquery' command in Command Prompt to list and remove the driver" at bounding box center [214, 151] width 0 height 9
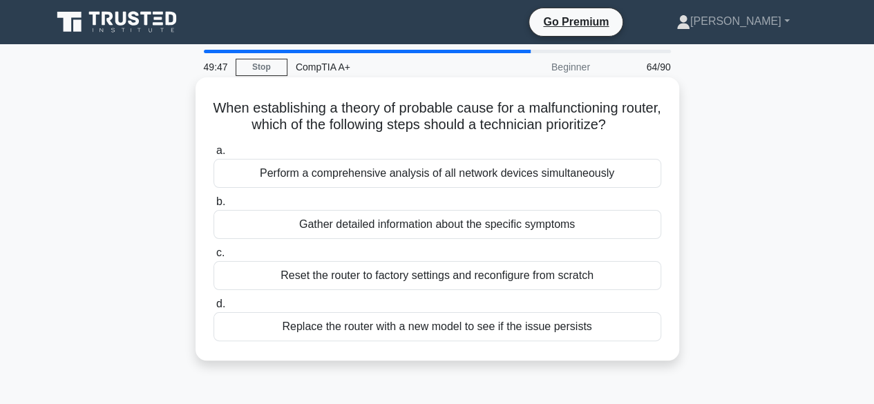
click at [289, 167] on div "Perform a comprehensive analysis of all network devices simultaneously" at bounding box center [438, 173] width 448 height 29
click at [214, 156] on input "a. Perform a comprehensive analysis of all network devices simultaneously" at bounding box center [214, 151] width 0 height 9
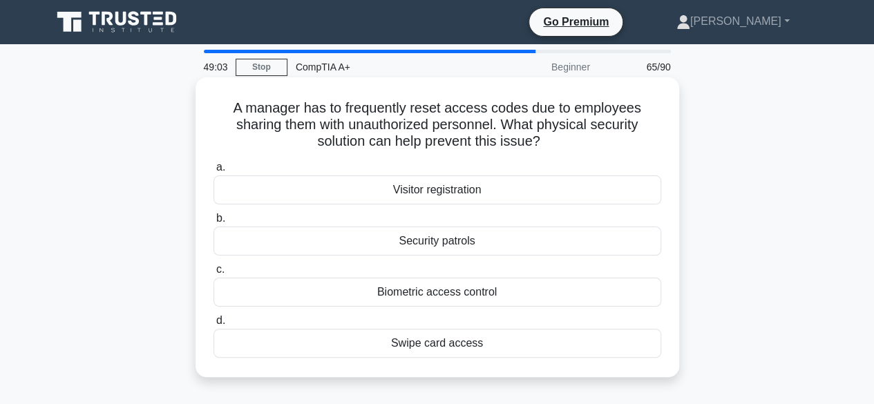
click at [437, 197] on div "Visitor registration" at bounding box center [438, 190] width 448 height 29
click at [214, 172] on input "a. Visitor registration" at bounding box center [214, 167] width 0 height 9
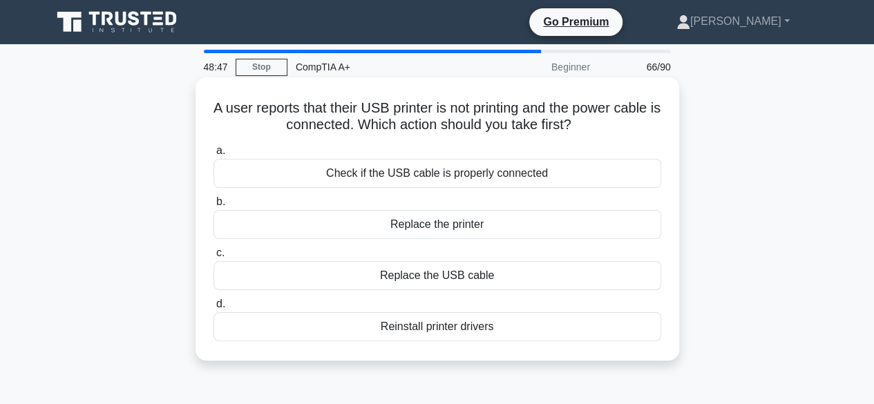
click at [449, 180] on div "Check if the USB cable is properly connected" at bounding box center [438, 173] width 448 height 29
click at [214, 156] on input "a. Check if the USB cable is properly connected" at bounding box center [214, 151] width 0 height 9
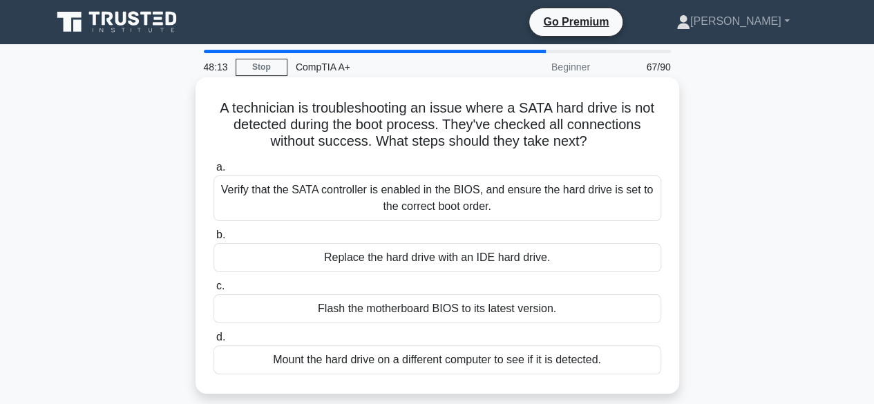
click at [330, 196] on div "Verify that the SATA controller is enabled in the BIOS, and ensure the hard dri…" at bounding box center [438, 199] width 448 height 46
click at [214, 172] on input "a. Verify that the SATA controller is enabled in the BIOS, and ensure the hard …" at bounding box center [214, 167] width 0 height 9
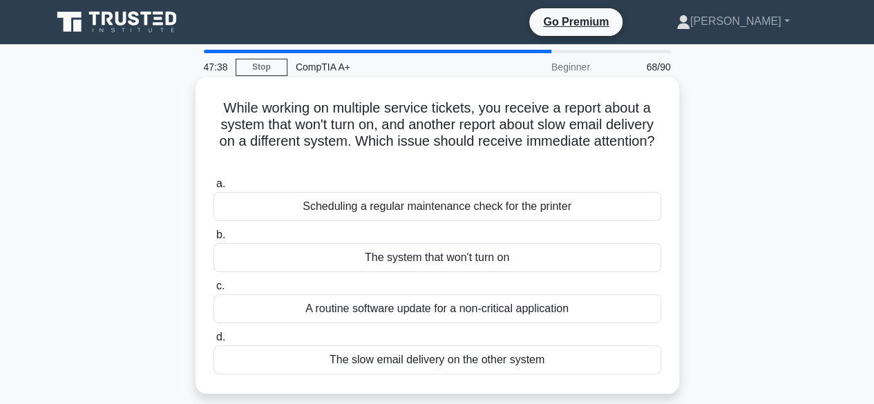
click at [357, 199] on div "Scheduling a regular maintenance check for the printer" at bounding box center [438, 206] width 448 height 29
click at [214, 189] on input "a. Scheduling a regular maintenance check for the printer" at bounding box center [214, 184] width 0 height 9
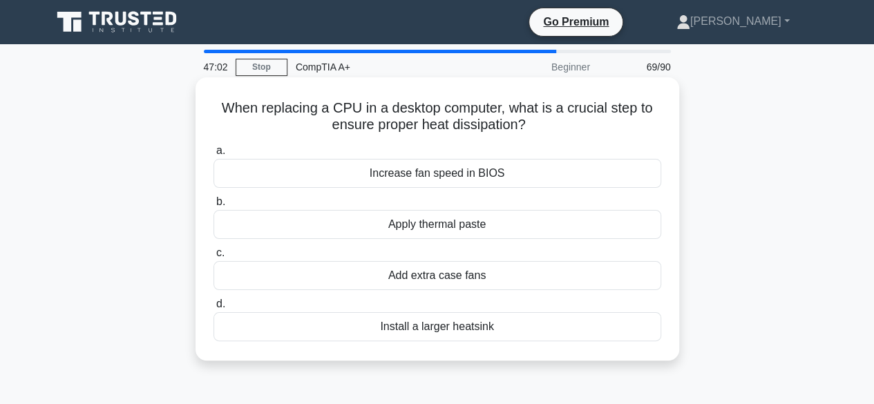
click at [408, 225] on div "Apply thermal paste" at bounding box center [438, 224] width 448 height 29
click at [214, 207] on input "b. Apply thermal paste" at bounding box center [214, 202] width 0 height 9
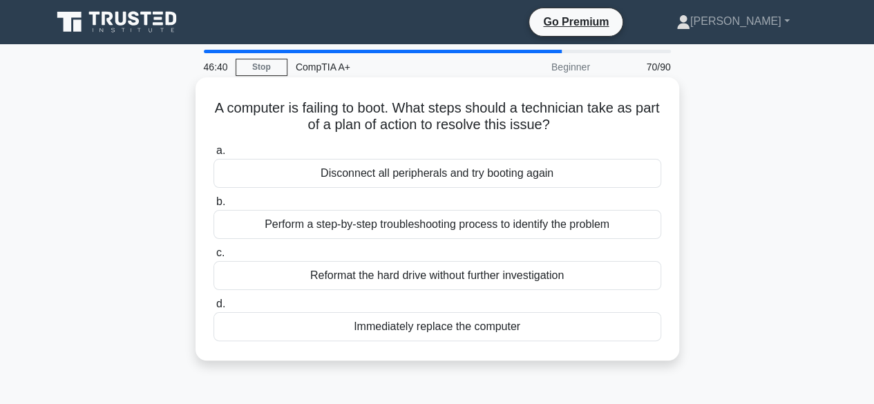
click at [471, 227] on div "Perform a step-by-step troubleshooting process to identify the problem" at bounding box center [438, 224] width 448 height 29
click at [214, 207] on input "b. Perform a step-by-step troubleshooting process to identify the problem" at bounding box center [214, 202] width 0 height 9
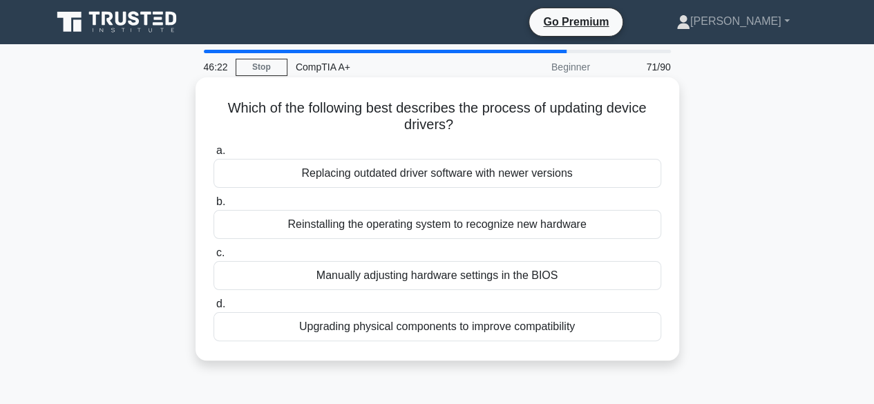
click at [357, 276] on div "Manually adjusting hardware settings in the BIOS" at bounding box center [438, 275] width 448 height 29
click at [214, 258] on input "c. Manually adjusting hardware settings in the BIOS" at bounding box center [214, 253] width 0 height 9
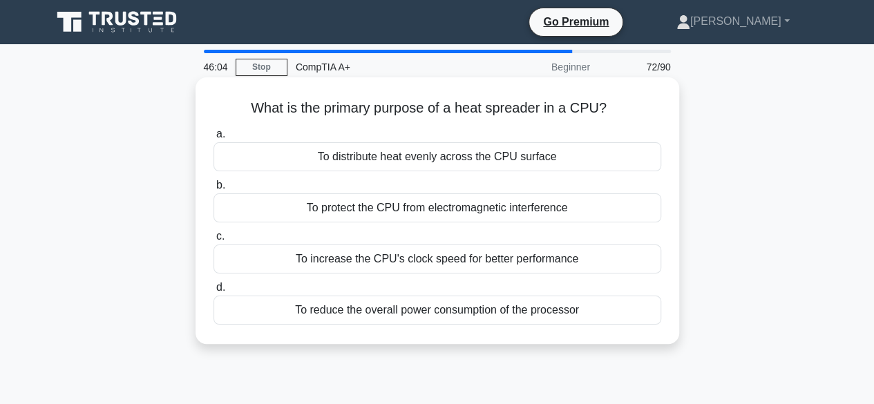
click at [327, 258] on div "To increase the CPU's clock speed for better performance" at bounding box center [438, 259] width 448 height 29
click at [214, 241] on input "c. To increase the CPU's clock speed for better performance" at bounding box center [214, 236] width 0 height 9
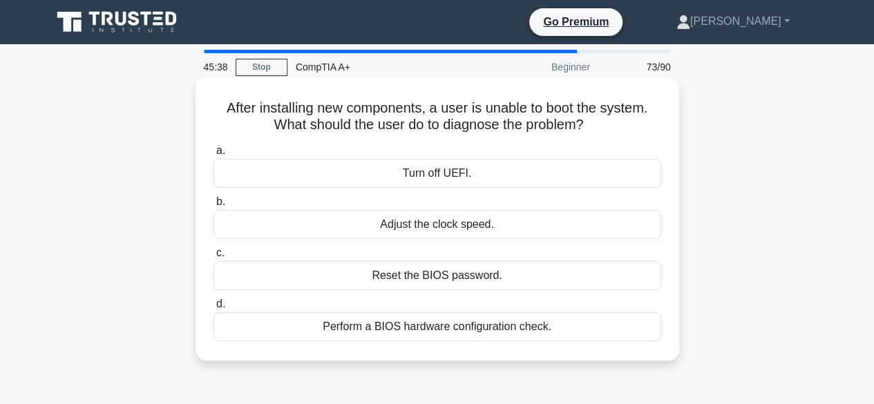
click at [395, 324] on div "Perform a BIOS hardware configuration check." at bounding box center [438, 326] width 448 height 29
click at [214, 309] on input "d. Perform a BIOS hardware configuration check." at bounding box center [214, 304] width 0 height 9
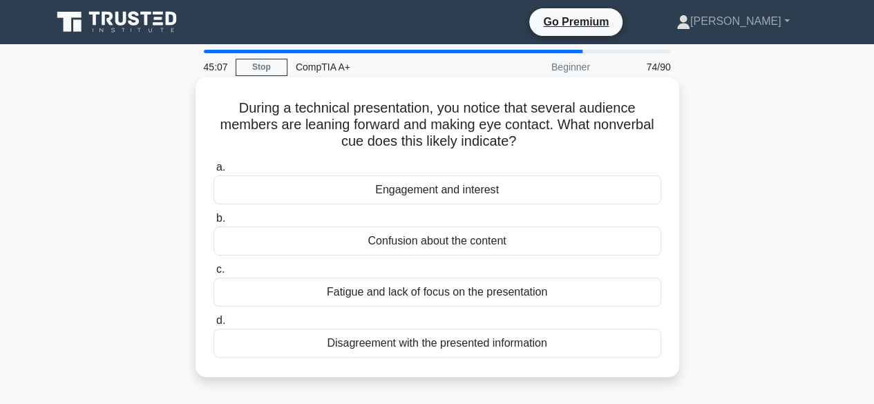
click at [395, 183] on div "Engagement and interest" at bounding box center [438, 190] width 448 height 29
click at [214, 172] on input "a. Engagement and interest" at bounding box center [214, 167] width 0 height 9
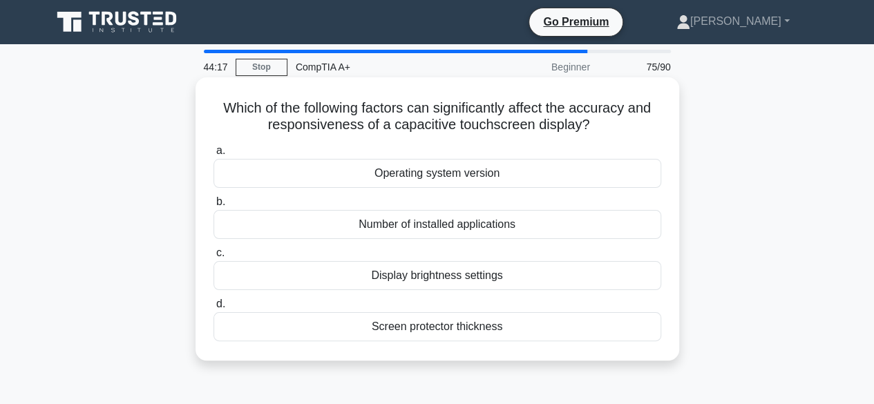
click at [446, 286] on div "Display brightness settings" at bounding box center [438, 275] width 448 height 29
click at [214, 258] on input "c. Display brightness settings" at bounding box center [214, 253] width 0 height 9
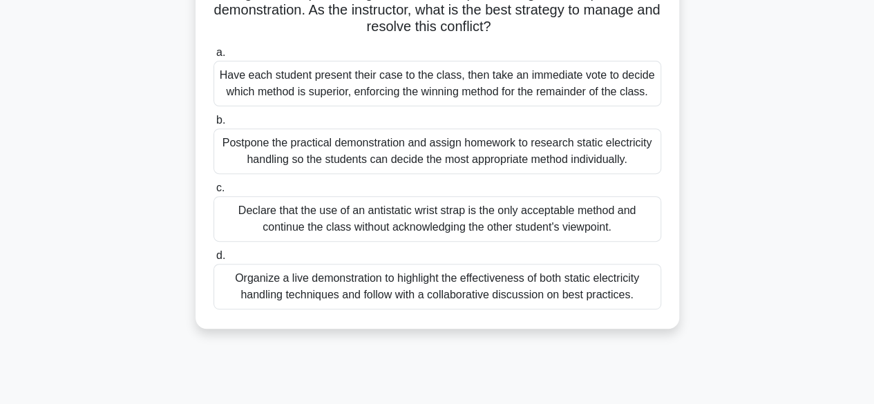
scroll to position [207, 0]
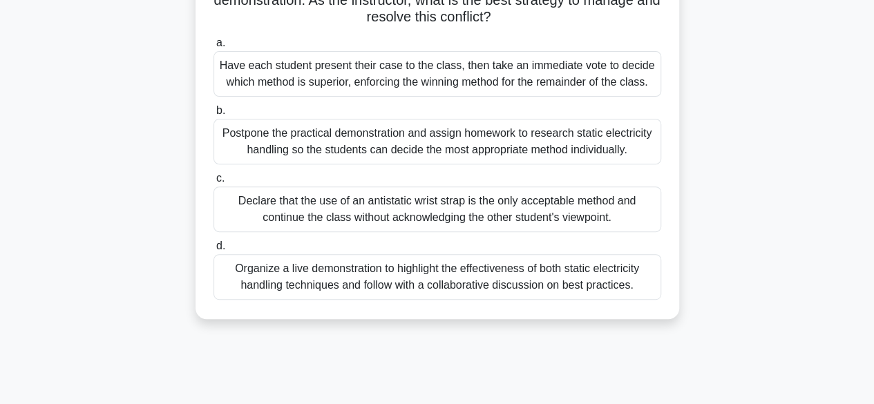
click at [383, 284] on div "Organize a live demonstration to highlight the effectiveness of both static ele…" at bounding box center [438, 277] width 448 height 46
click at [214, 251] on input "d. Organize a live demonstration to highlight the effectiveness of both static …" at bounding box center [214, 246] width 0 height 9
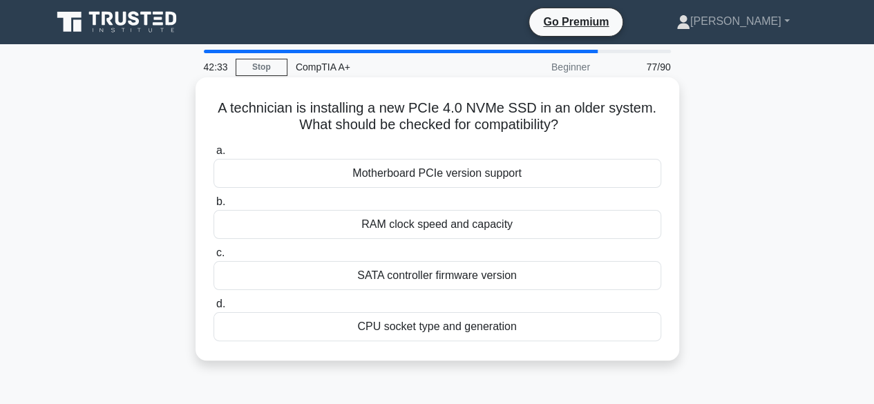
scroll to position [0, 0]
click at [384, 171] on div "Motherboard PCIe version support" at bounding box center [438, 173] width 448 height 29
click at [214, 156] on input "a. Motherboard PCIe version support" at bounding box center [214, 151] width 0 height 9
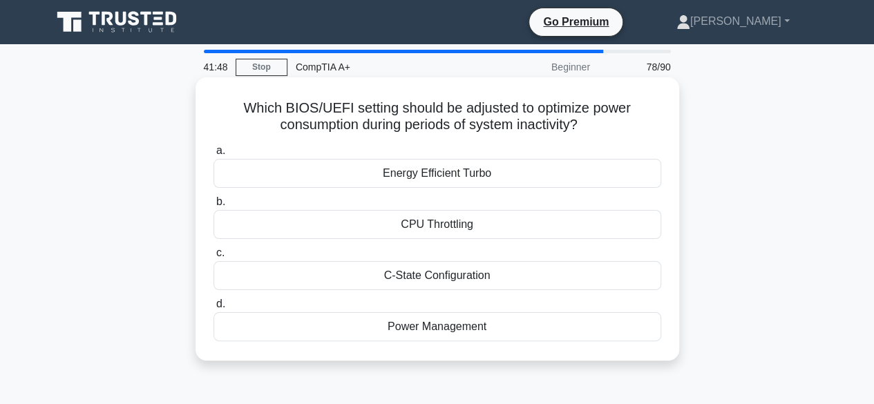
click at [405, 326] on div "Power Management" at bounding box center [438, 326] width 448 height 29
click at [214, 309] on input "d. Power Management" at bounding box center [214, 304] width 0 height 9
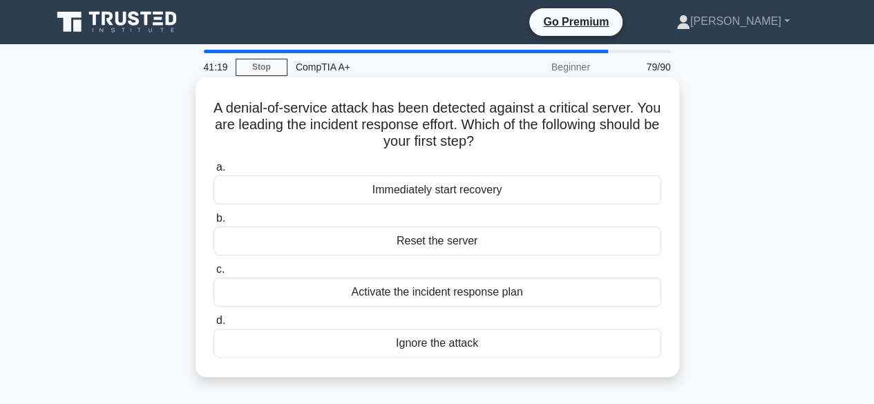
click at [332, 289] on div "Activate the incident response plan" at bounding box center [438, 292] width 448 height 29
click at [214, 274] on input "c. Activate the incident response plan" at bounding box center [214, 269] width 0 height 9
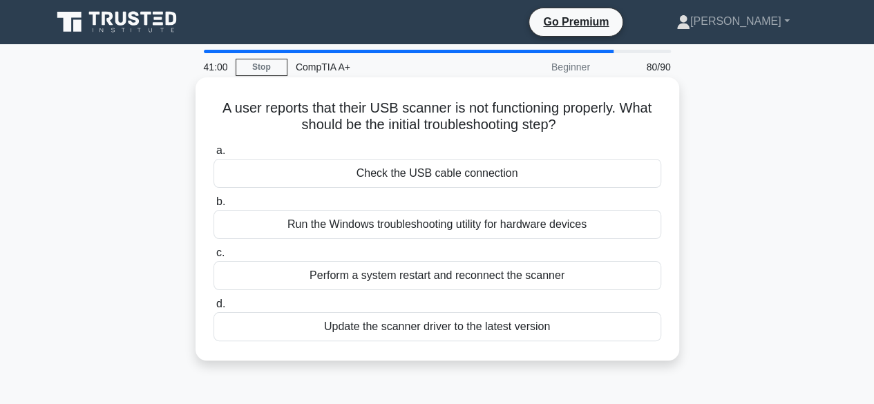
click at [408, 167] on div "Check the USB cable connection" at bounding box center [438, 173] width 448 height 29
click at [214, 156] on input "a. Check the USB cable connection" at bounding box center [214, 151] width 0 height 9
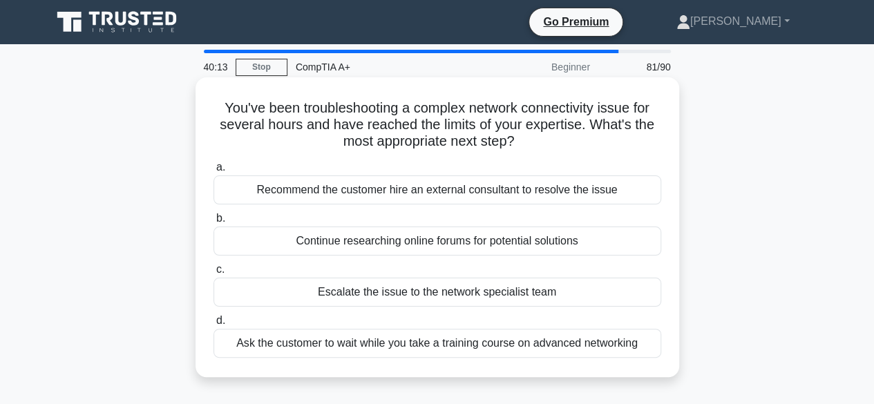
click at [380, 292] on div "Escalate the issue to the network specialist team" at bounding box center [438, 292] width 448 height 29
click at [214, 274] on input "c. Escalate the issue to the network specialist team" at bounding box center [214, 269] width 0 height 9
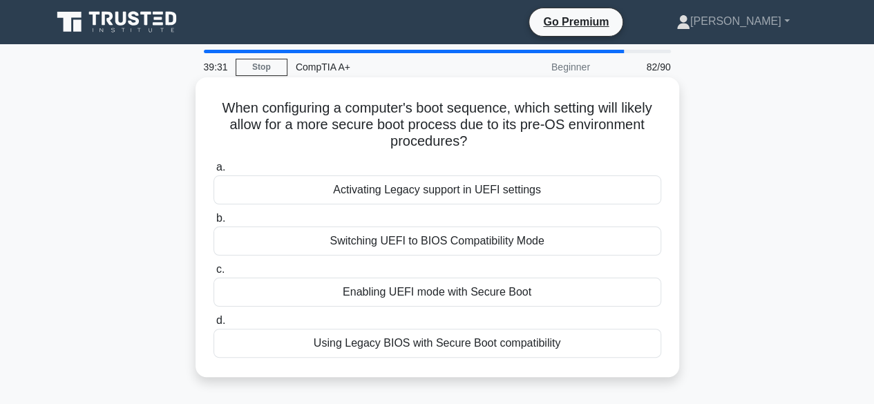
click at [386, 349] on div "Using Legacy BIOS with Secure Boot compatibility" at bounding box center [438, 343] width 448 height 29
click at [214, 326] on input "d. Using Legacy BIOS with Secure Boot compatibility" at bounding box center [214, 321] width 0 height 9
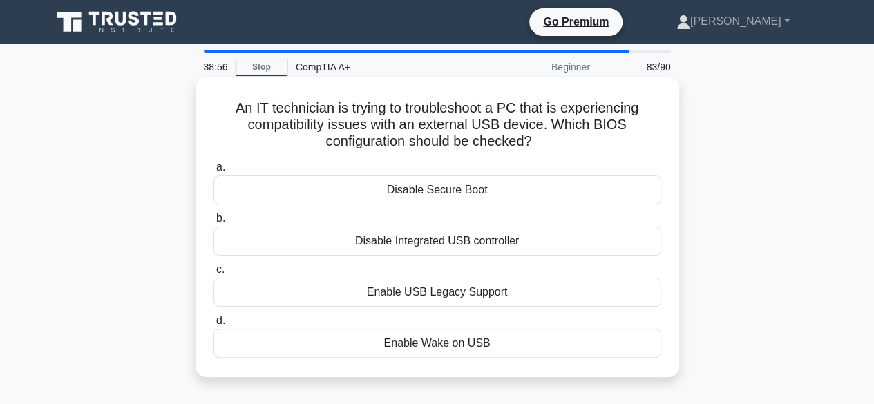
click at [382, 247] on div "Disable Integrated USB controller" at bounding box center [438, 241] width 448 height 29
click at [214, 223] on input "b. Disable Integrated USB controller" at bounding box center [214, 218] width 0 height 9
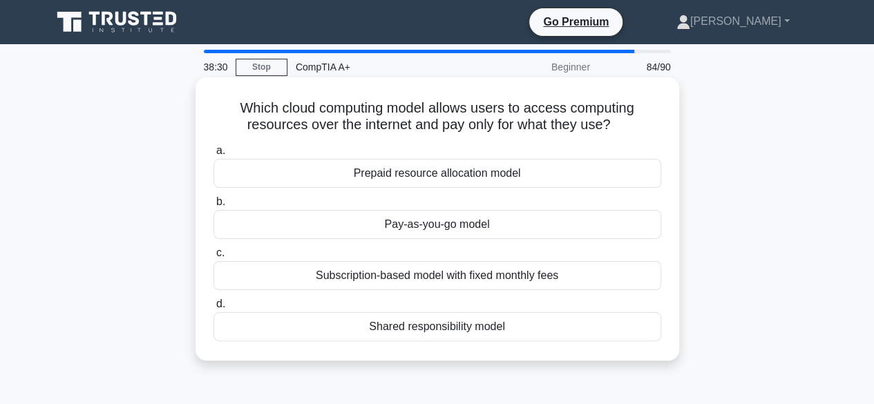
click at [296, 175] on div "Prepaid resource allocation model" at bounding box center [438, 173] width 448 height 29
click at [214, 156] on input "a. Prepaid resource allocation model" at bounding box center [214, 151] width 0 height 9
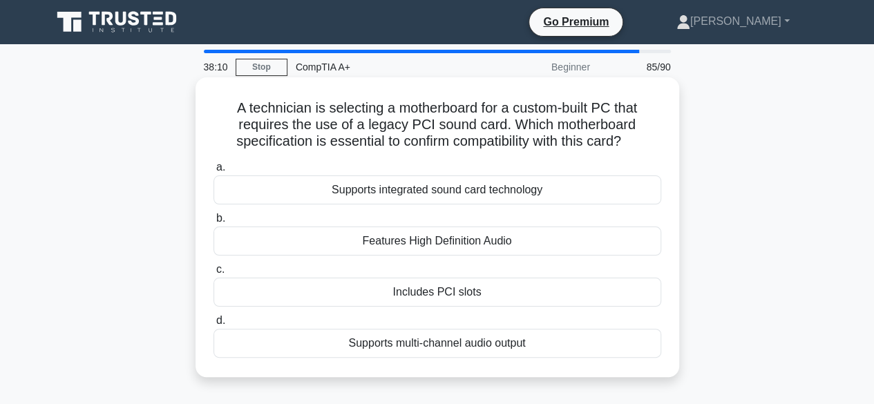
click at [426, 294] on div "Includes PCI slots" at bounding box center [438, 292] width 448 height 29
click at [214, 274] on input "c. Includes PCI slots" at bounding box center [214, 269] width 0 height 9
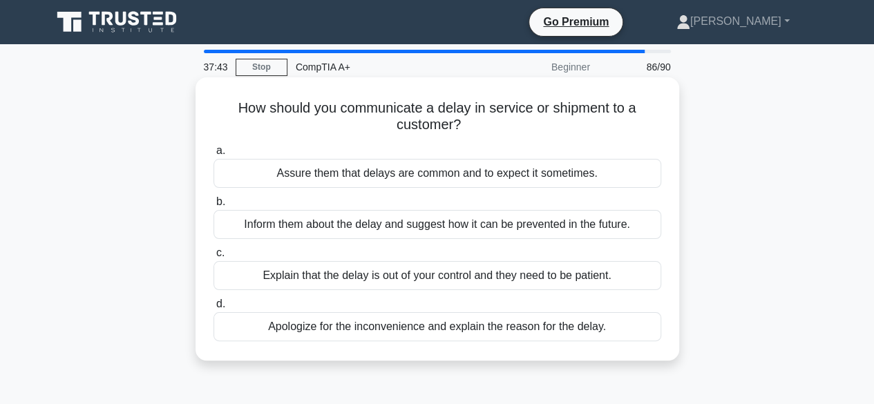
click at [493, 334] on div "Apologize for the inconvenience and explain the reason for the delay." at bounding box center [438, 326] width 448 height 29
click at [214, 309] on input "d. Apologize for the inconvenience and explain the reason for the delay." at bounding box center [214, 304] width 0 height 9
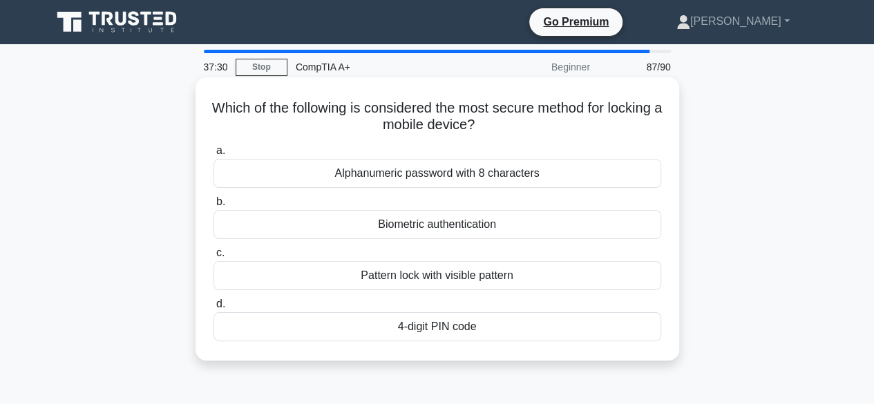
click at [393, 227] on div "Biometric authentication" at bounding box center [438, 224] width 448 height 29
click at [214, 207] on input "b. Biometric authentication" at bounding box center [214, 202] width 0 height 9
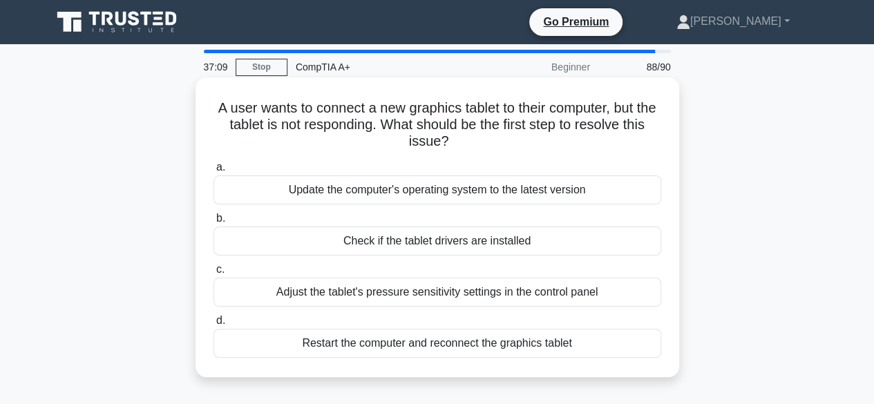
click at [440, 296] on div "Adjust the tablet's pressure sensitivity settings in the control panel" at bounding box center [438, 292] width 448 height 29
click at [214, 274] on input "c. Adjust the tablet's pressure sensitivity settings in the control panel" at bounding box center [214, 269] width 0 height 9
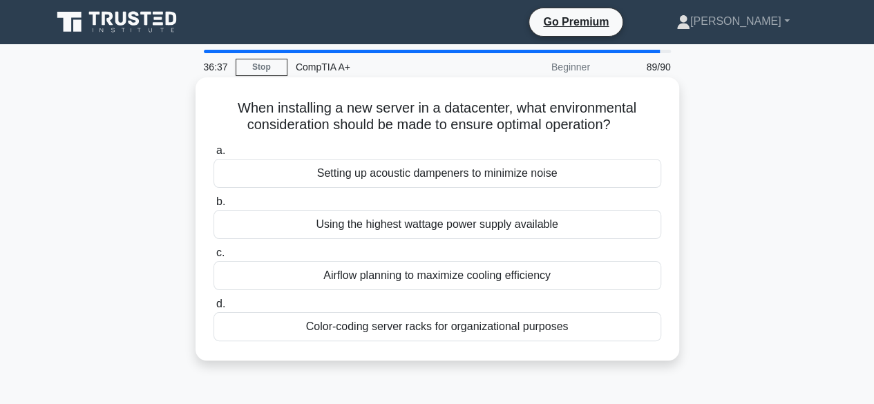
click at [368, 274] on div "Airflow planning to maximize cooling efficiency" at bounding box center [438, 275] width 448 height 29
click at [214, 258] on input "c. Airflow planning to maximize cooling efficiency" at bounding box center [214, 253] width 0 height 9
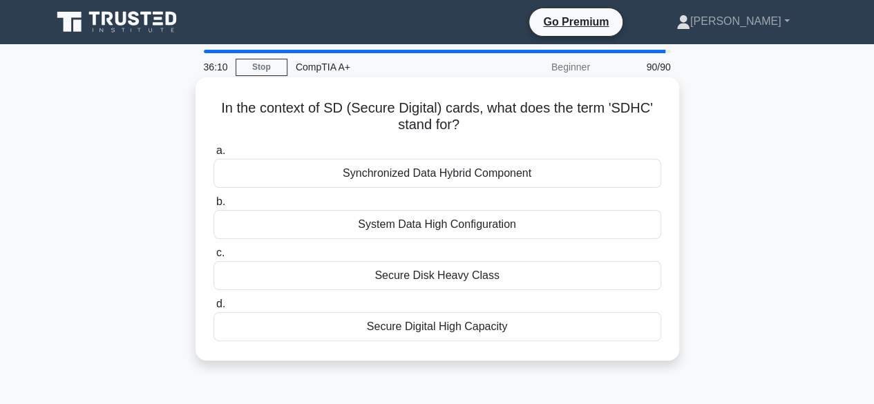
click at [442, 332] on div "Secure Digital High Capacity" at bounding box center [438, 326] width 448 height 29
click at [214, 309] on input "d. Secure Digital High Capacity" at bounding box center [214, 304] width 0 height 9
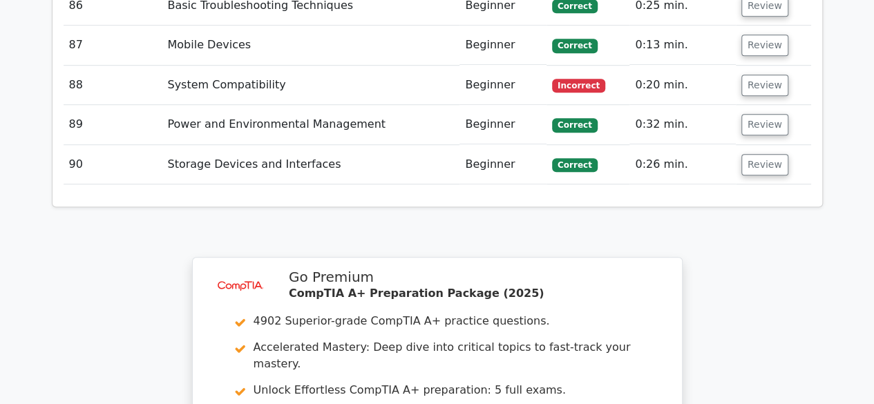
scroll to position [5613, 0]
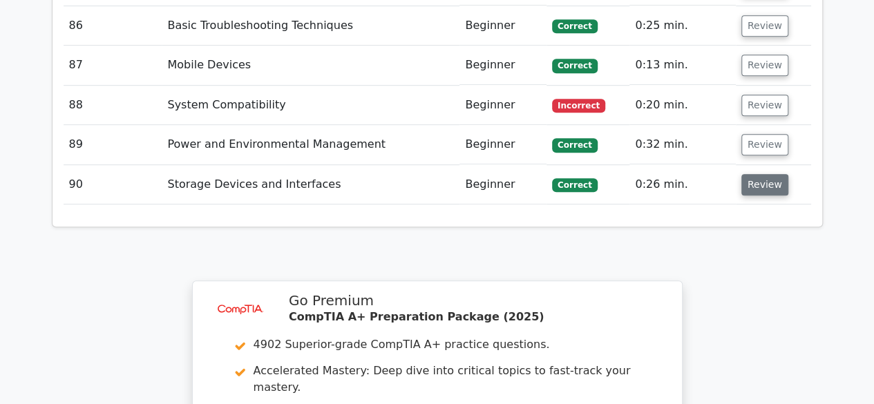
click at [771, 174] on button "Review" at bounding box center [765, 184] width 47 height 21
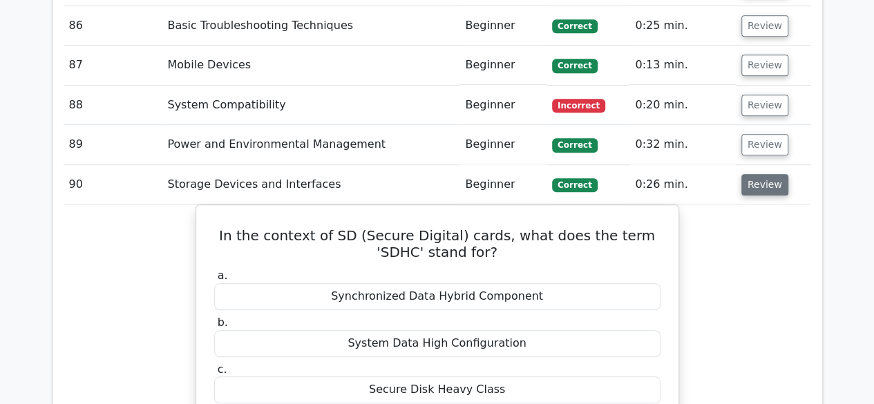
click at [772, 174] on button "Review" at bounding box center [765, 184] width 47 height 21
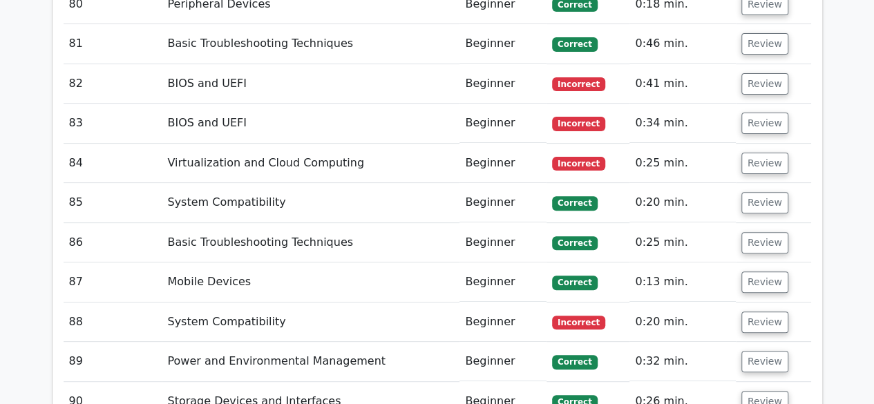
scroll to position [5406, 0]
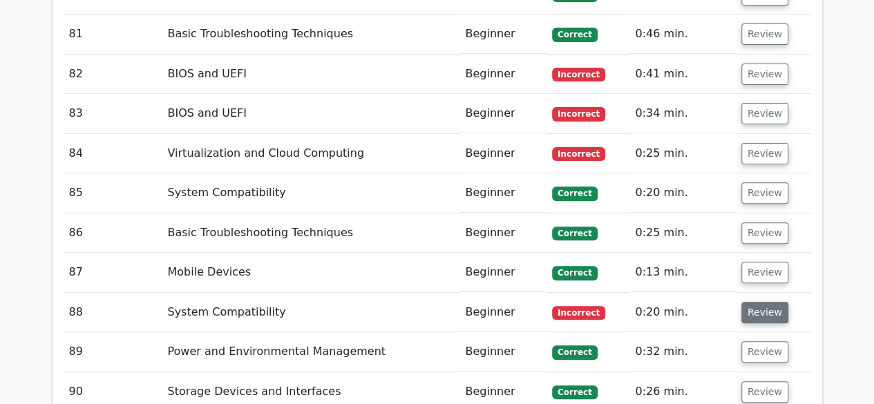
click at [761, 302] on button "Review" at bounding box center [765, 312] width 47 height 21
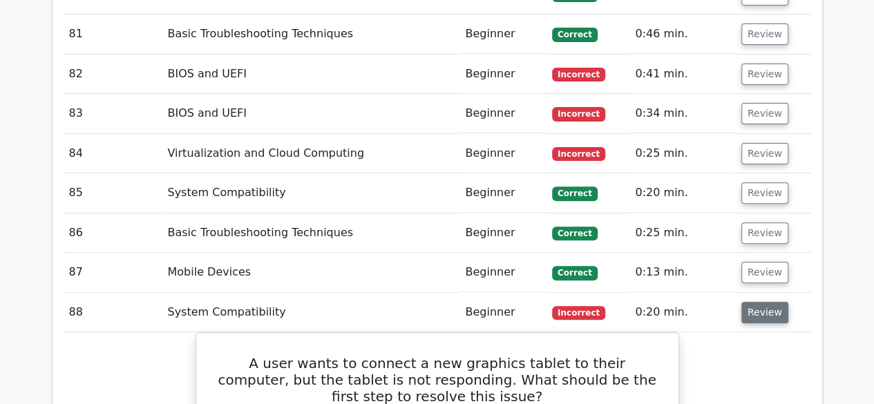
click at [764, 302] on button "Review" at bounding box center [765, 312] width 47 height 21
